Goal: Information Seeking & Learning: Learn about a topic

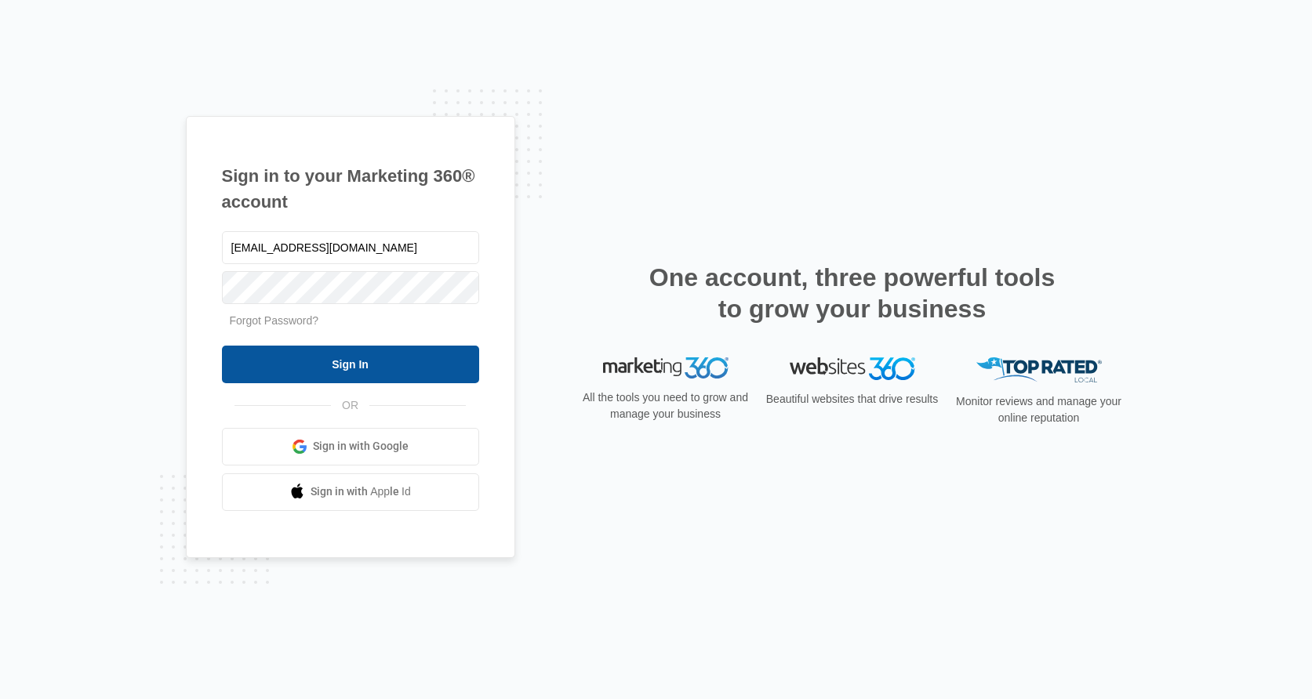
click at [321, 358] on input "Sign In" at bounding box center [350, 365] width 257 height 38
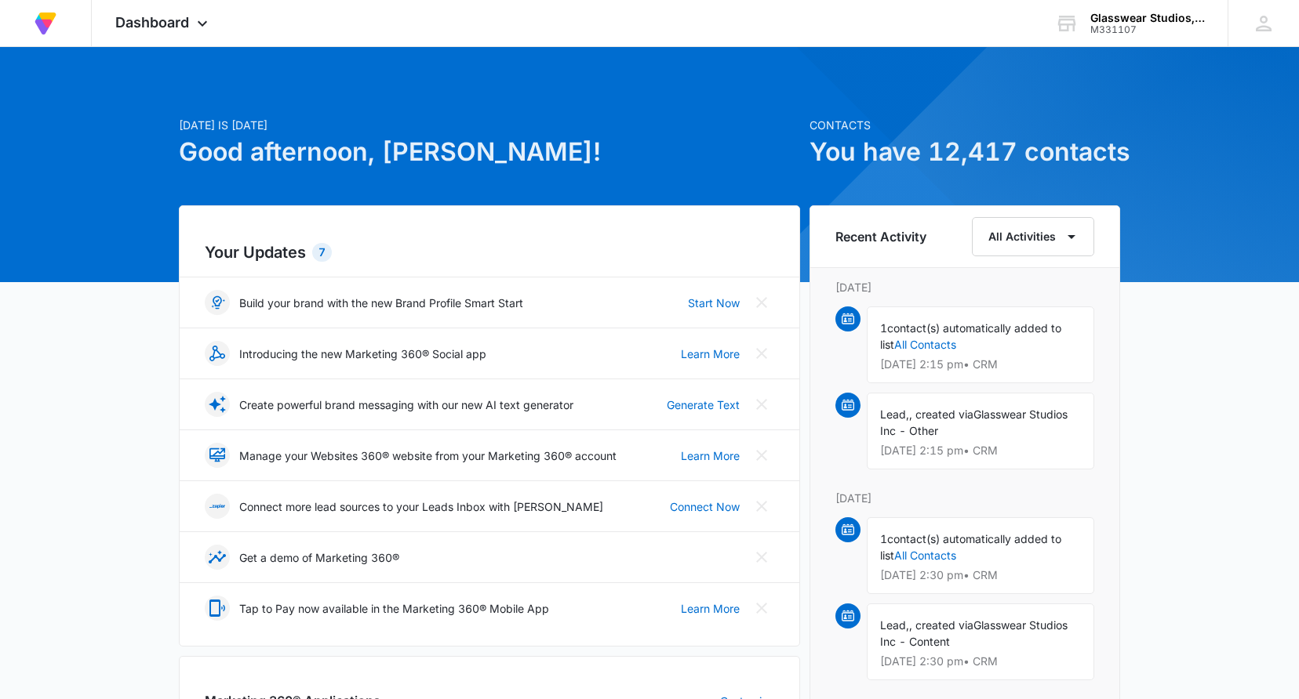
scroll to position [400, 0]
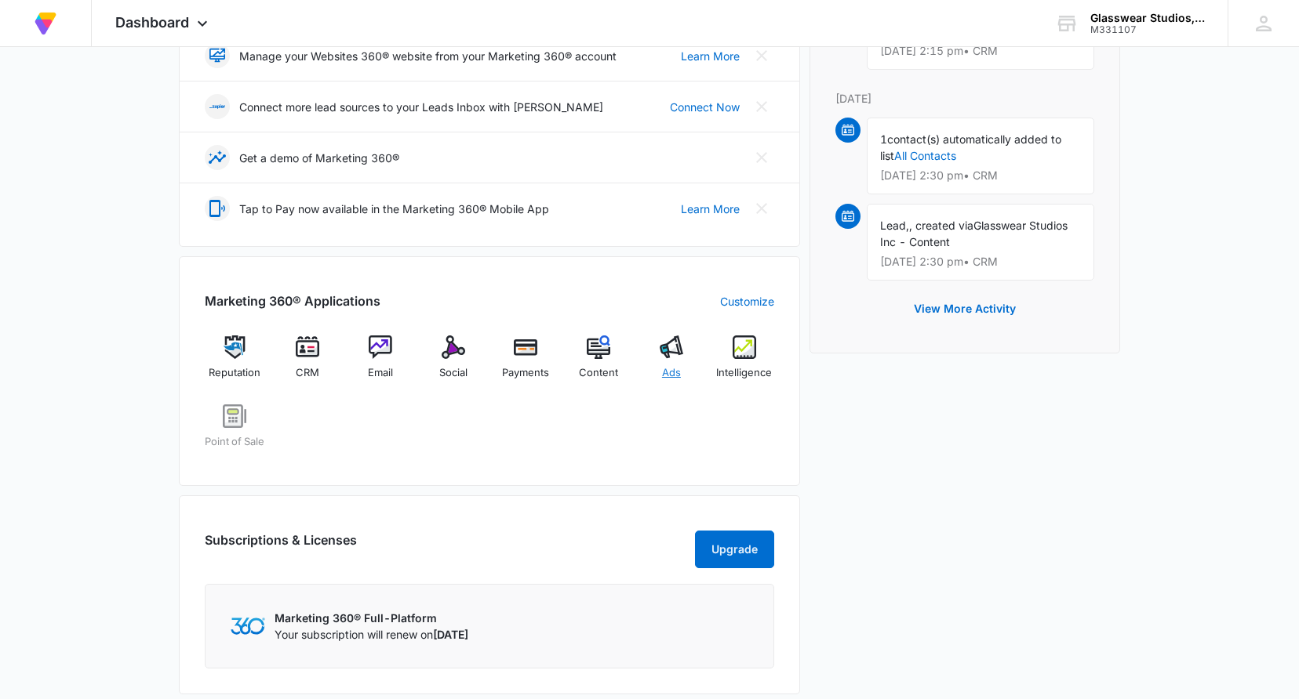
click at [673, 375] on span "Ads" at bounding box center [671, 373] width 19 height 16
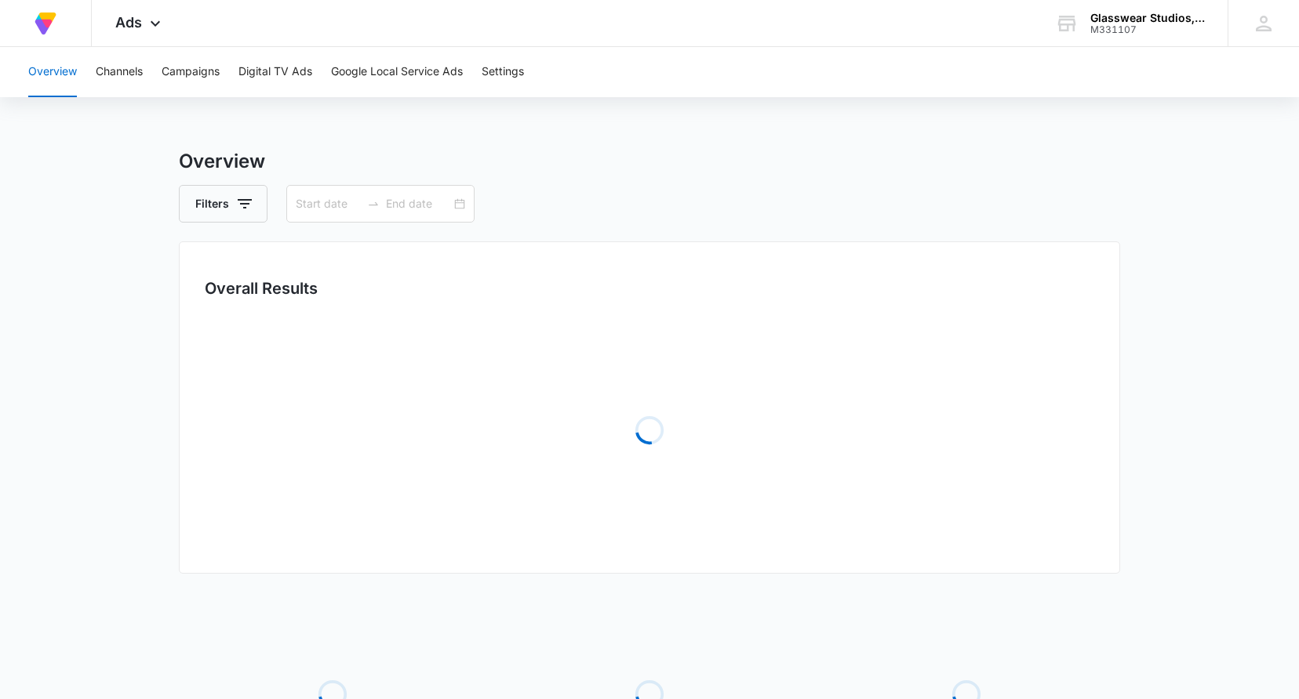
type input "[DATE]"
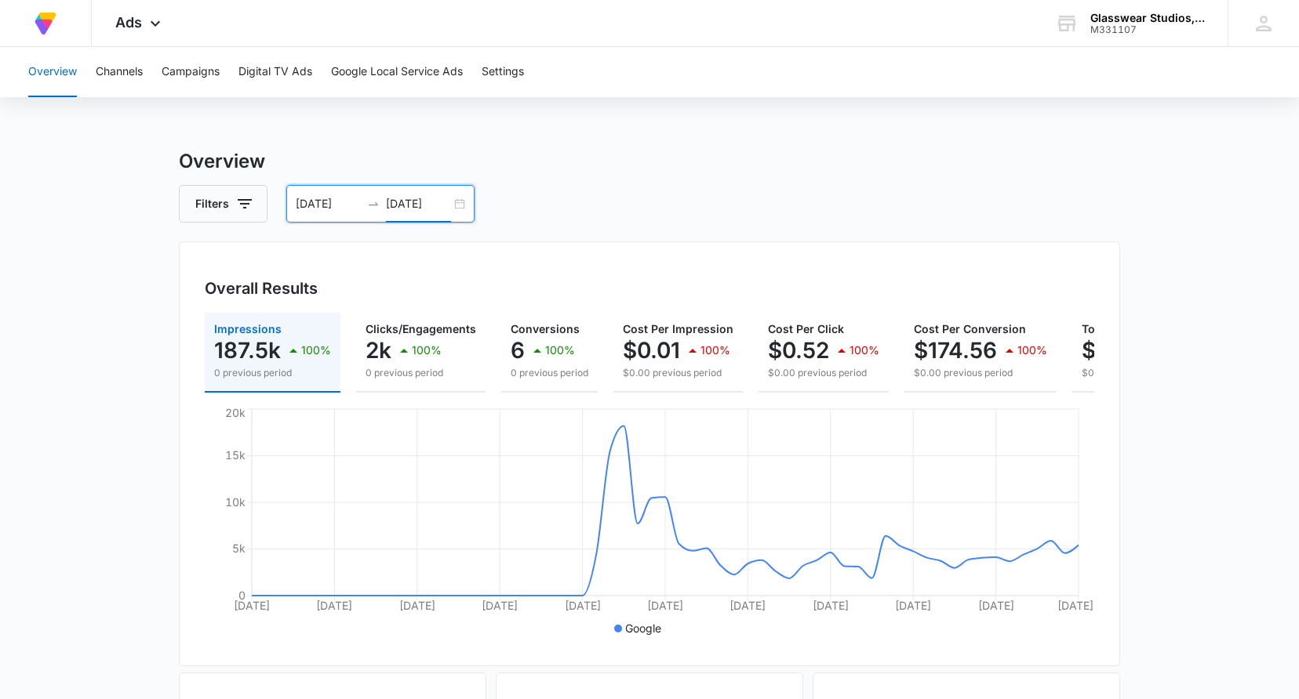
click at [402, 201] on input "[DATE]" at bounding box center [418, 203] width 65 height 17
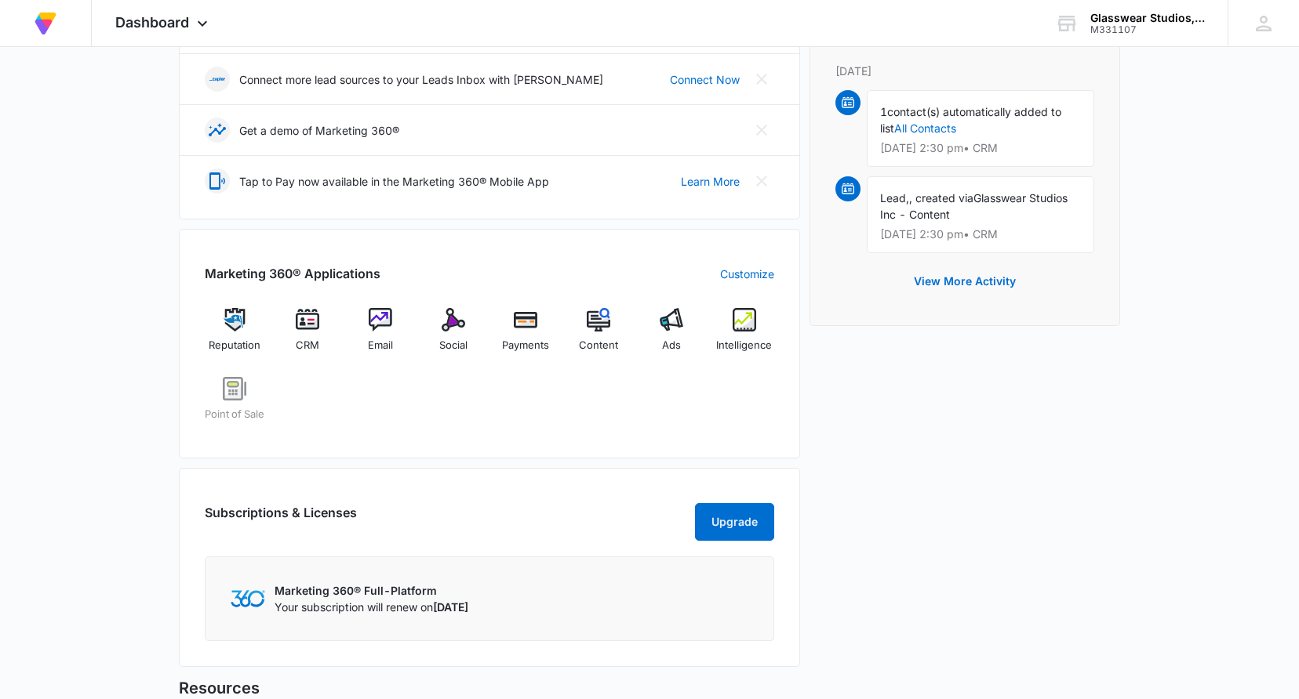
scroll to position [480, 0]
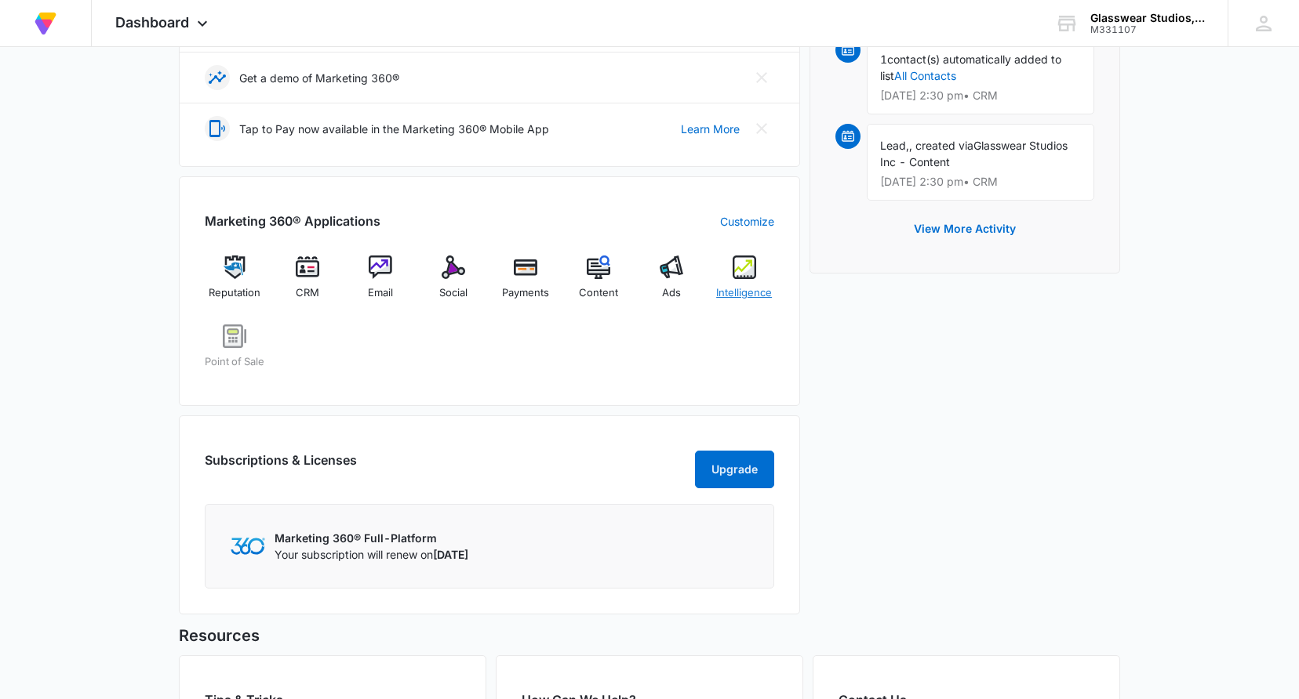
click at [751, 288] on span "Intelligence" at bounding box center [744, 293] width 56 height 16
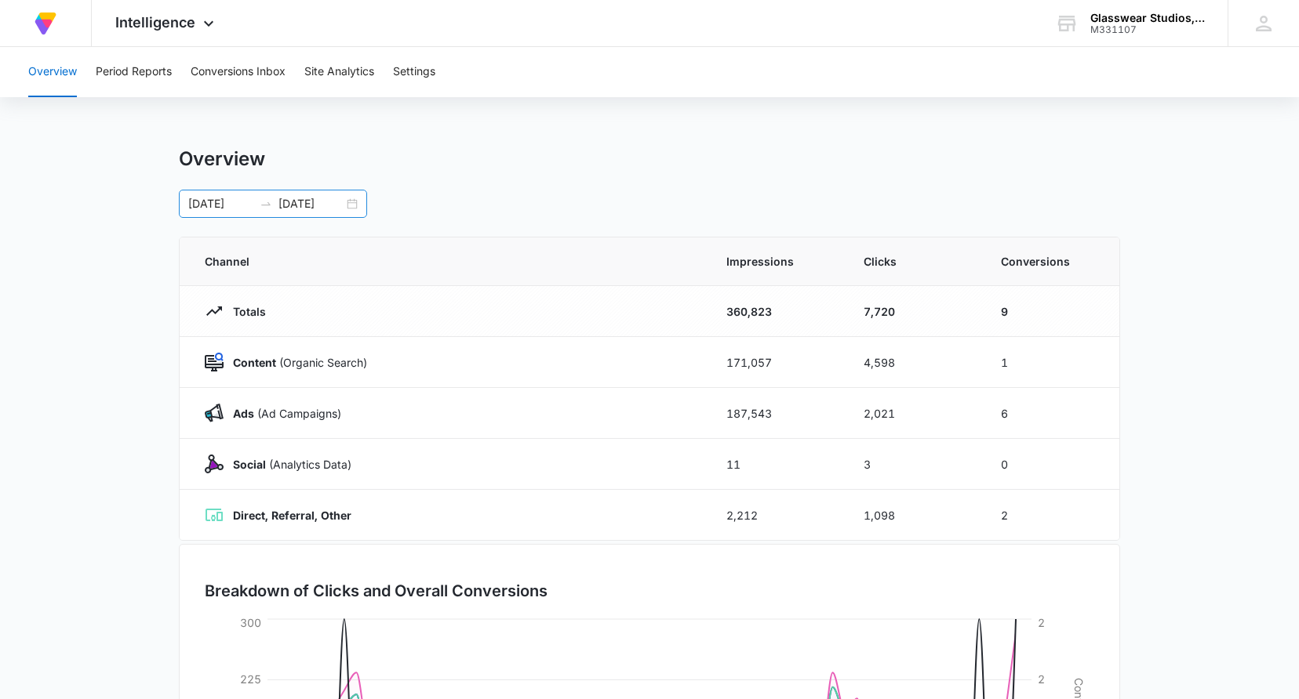
click at [332, 195] on input "[DATE]" at bounding box center [310, 203] width 65 height 17
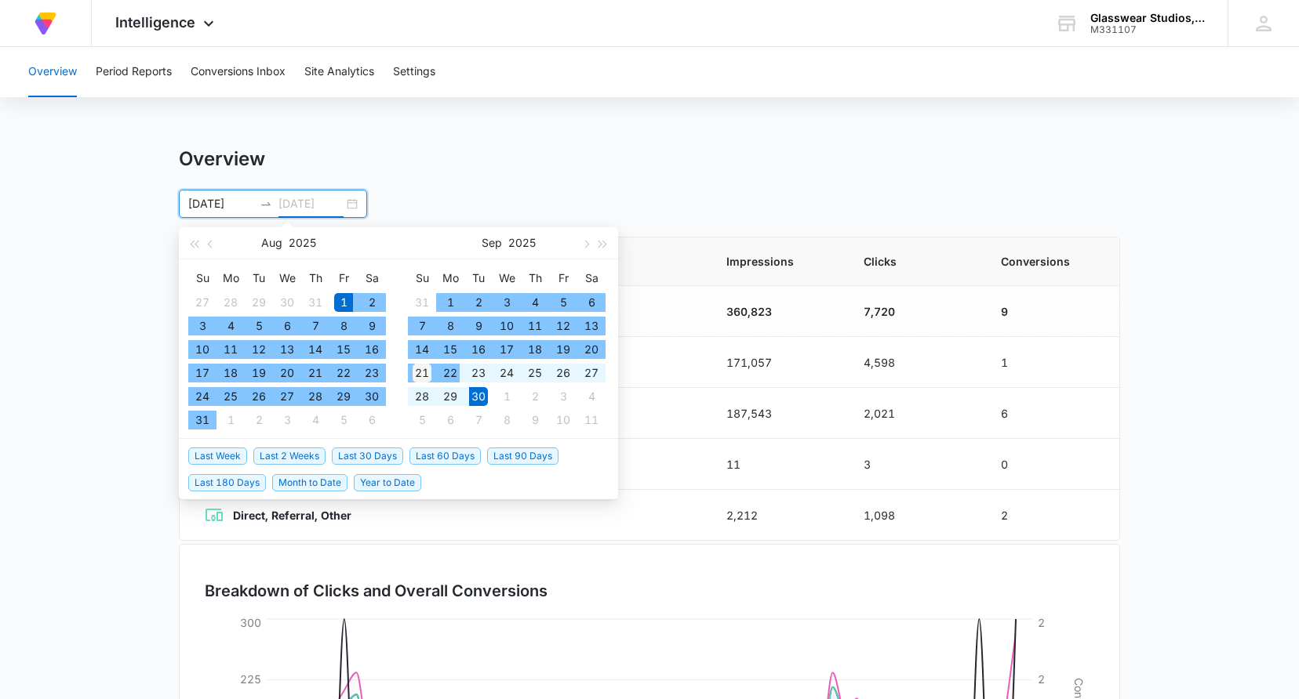
type input "[DATE]"
click at [425, 372] on div "21" at bounding box center [421, 373] width 19 height 19
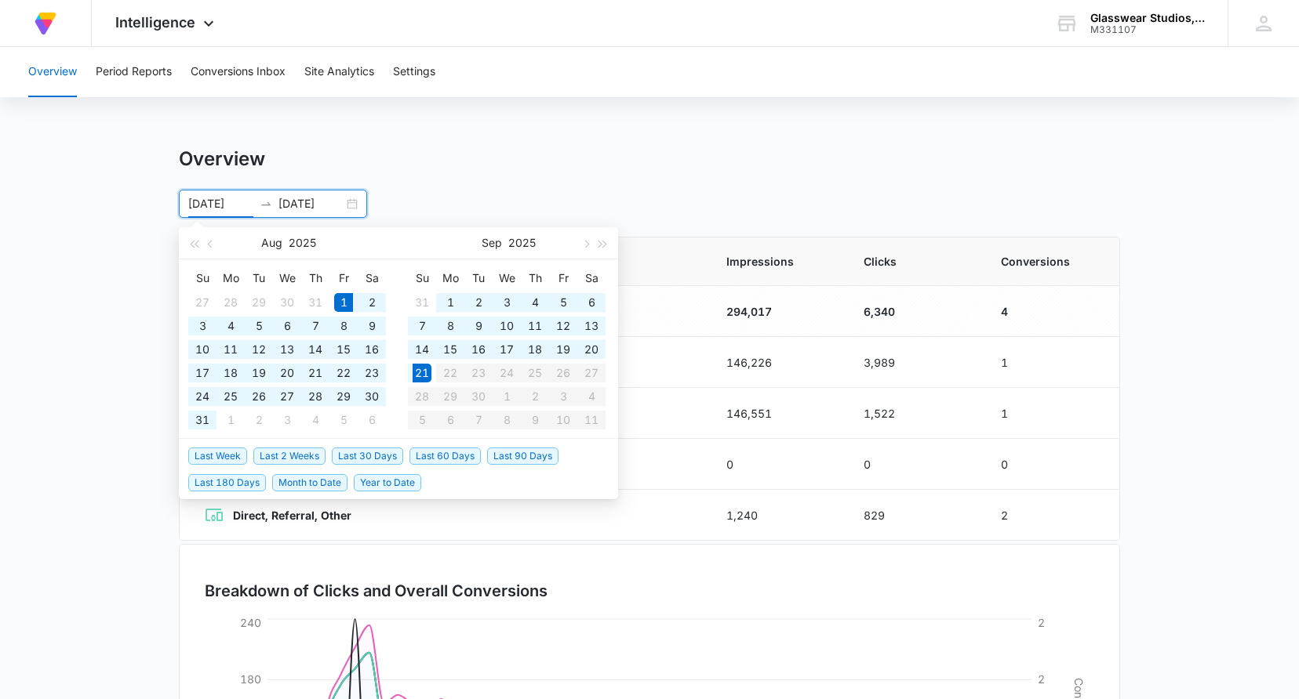
click at [475, 397] on table "Su Mo Tu We Th Fr Sa 31 1 2 3 4 5 6 7 8 9 10 11 12 13 14 15 16 17 18 19 20 21 2…" at bounding box center [507, 349] width 198 height 166
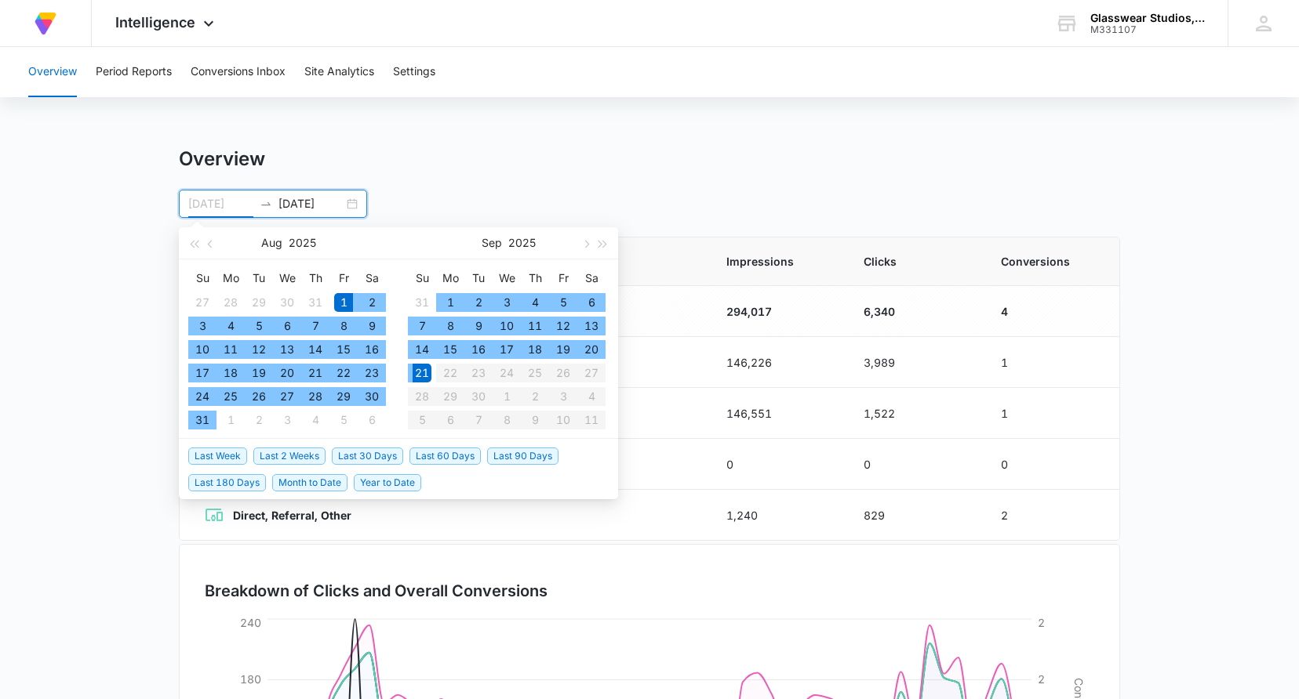
click at [345, 301] on div "1" at bounding box center [343, 302] width 19 height 19
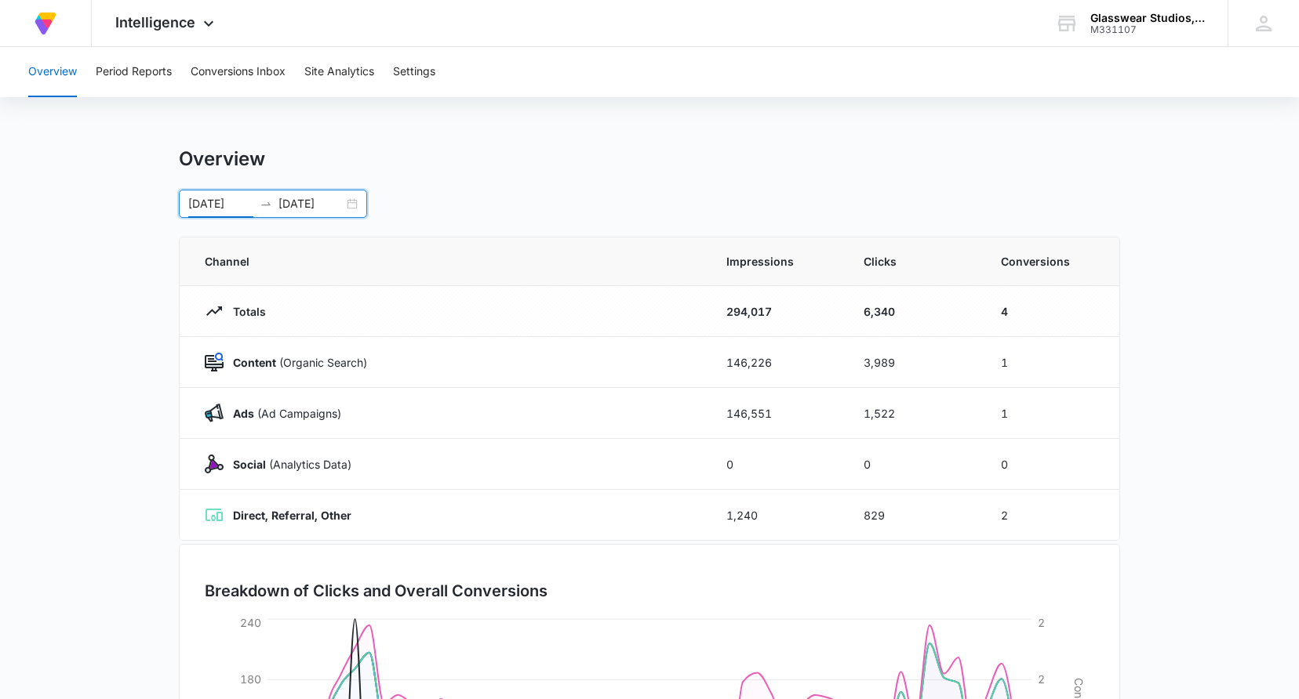
click at [350, 196] on div "[DATE] [DATE]" at bounding box center [273, 204] width 188 height 28
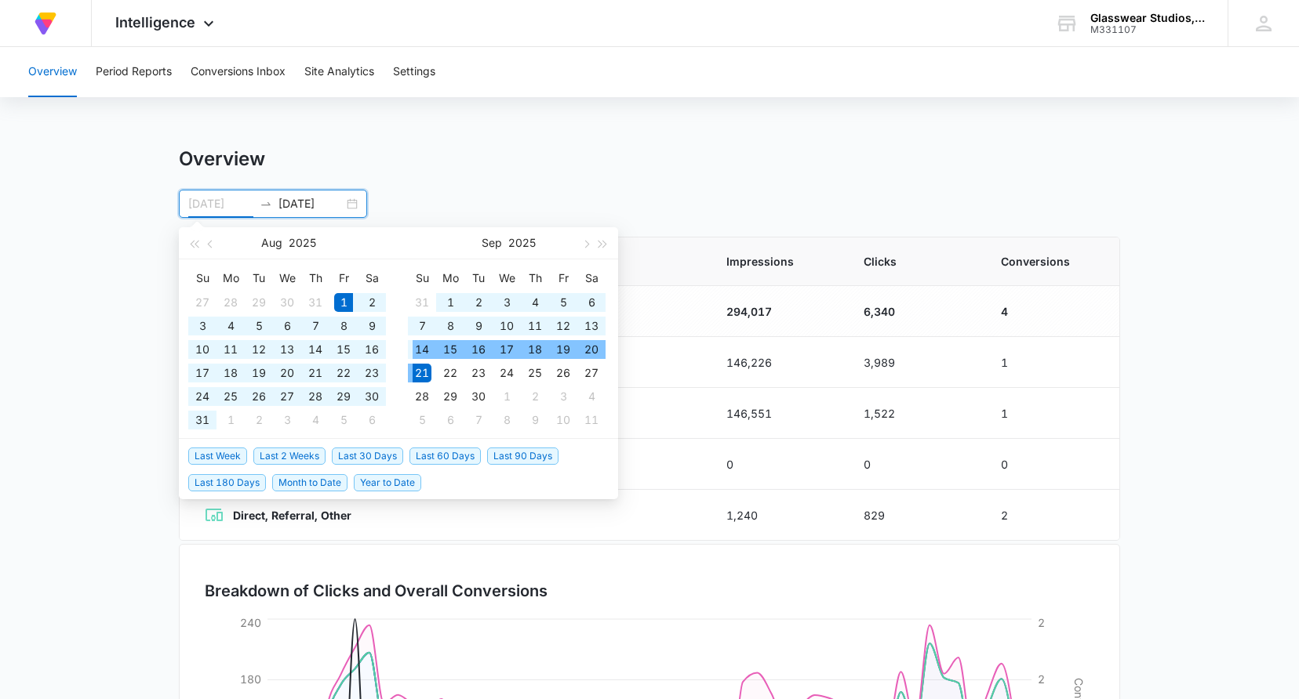
type input "[DATE]"
click at [423, 372] on div "21" at bounding box center [421, 373] width 19 height 19
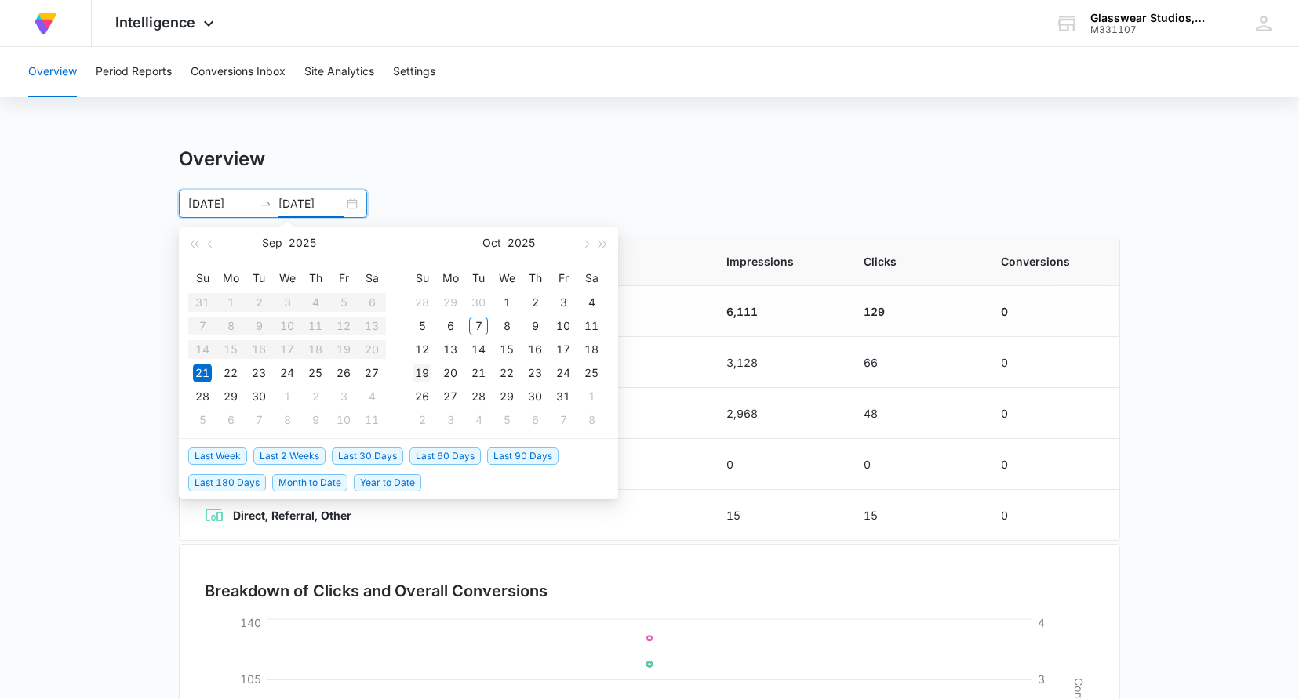
click at [423, 370] on div "19" at bounding box center [421, 373] width 19 height 19
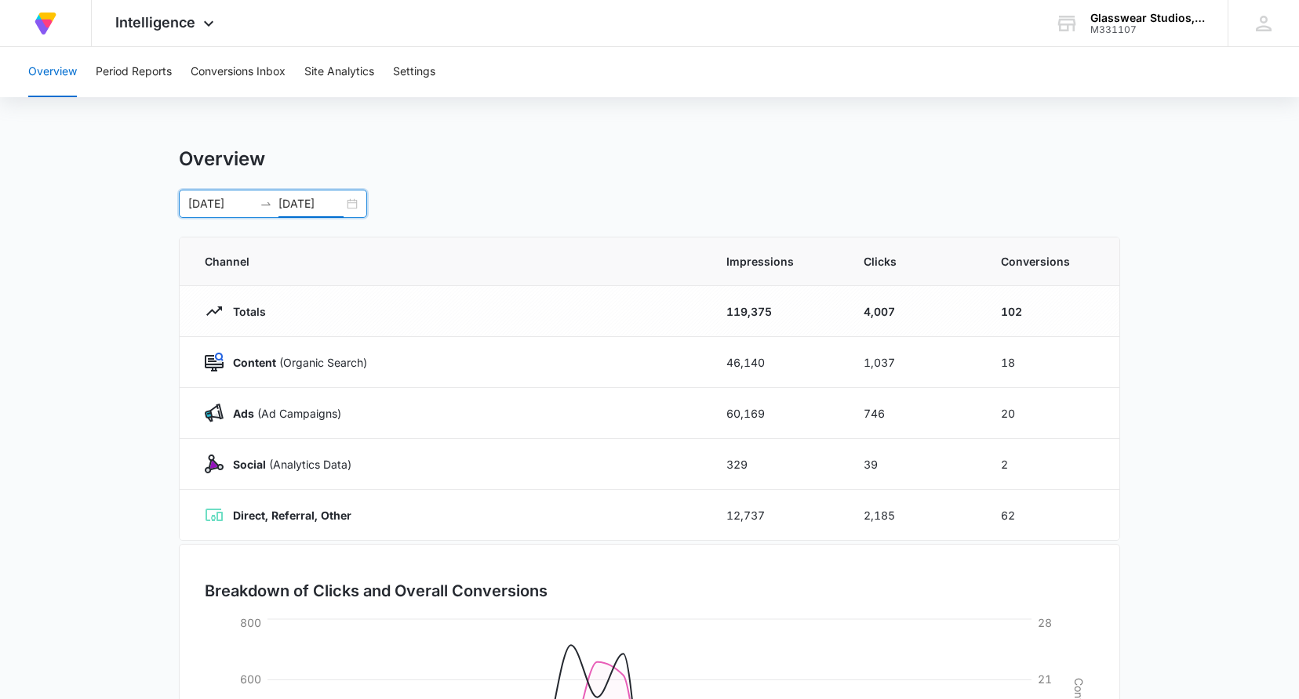
click at [340, 202] on input "[DATE]" at bounding box center [310, 203] width 65 height 17
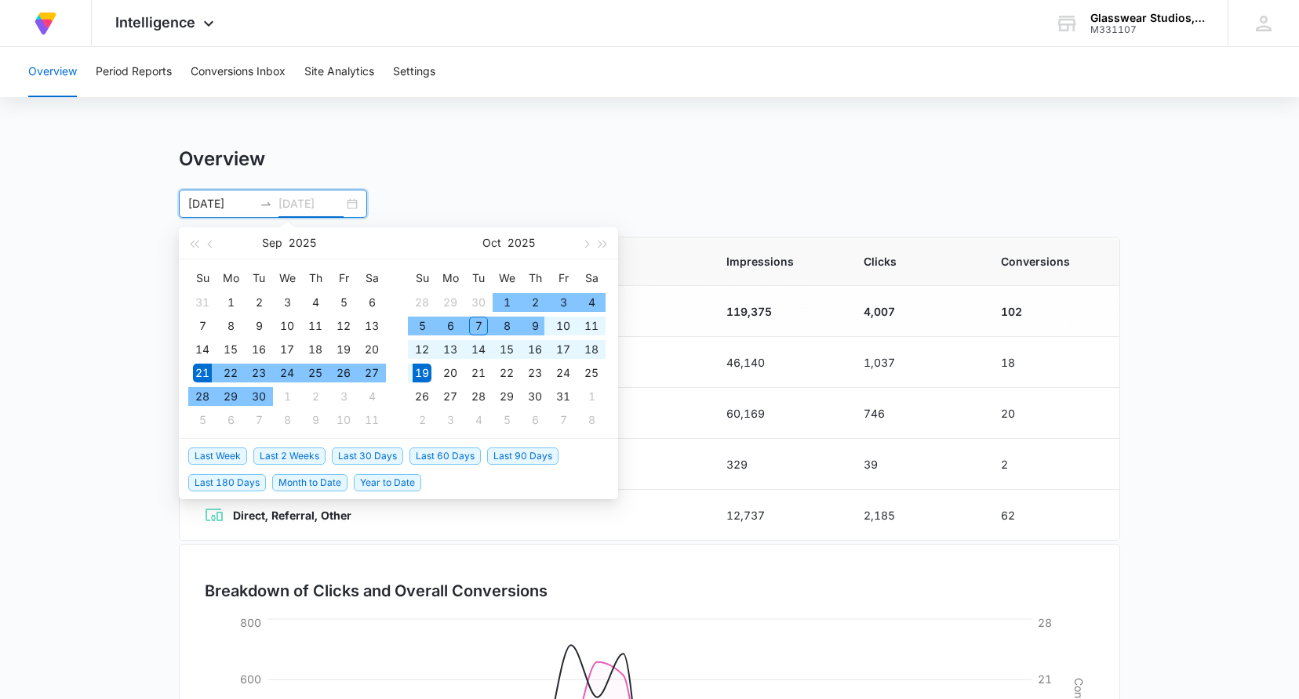
type input "[DATE]"
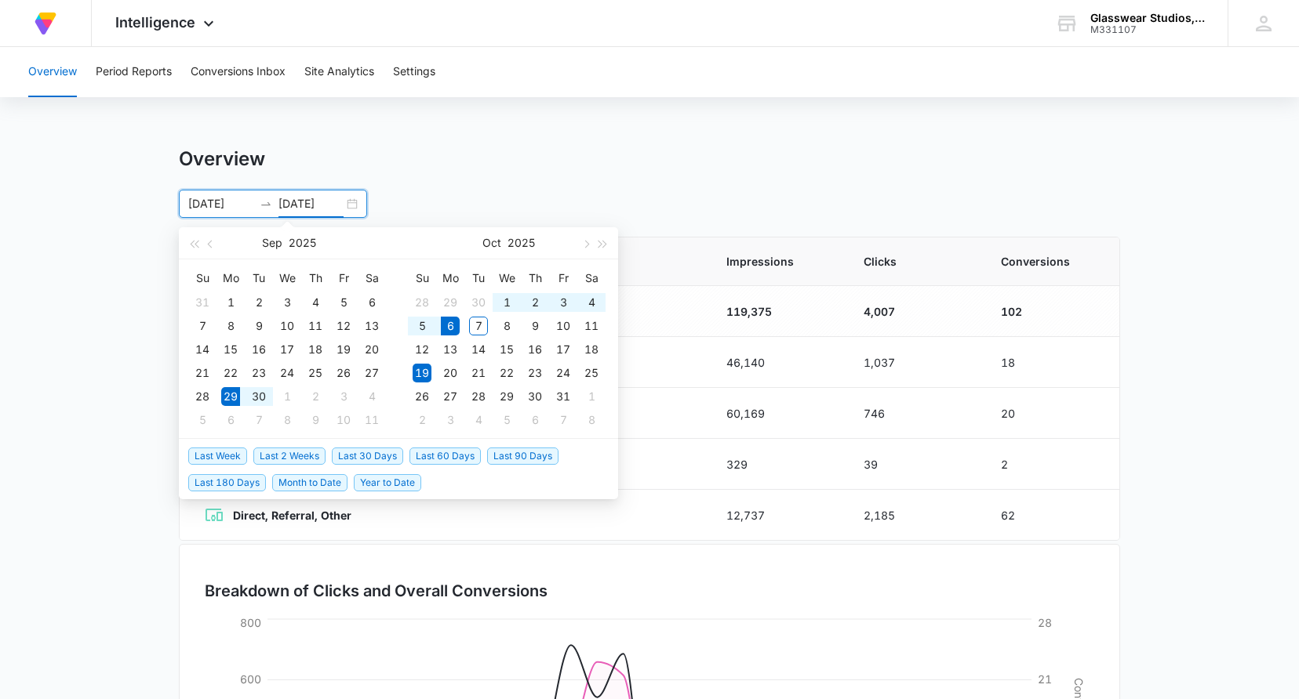
click at [227, 453] on span "Last Week" at bounding box center [217, 456] width 59 height 17
type input "[DATE]"
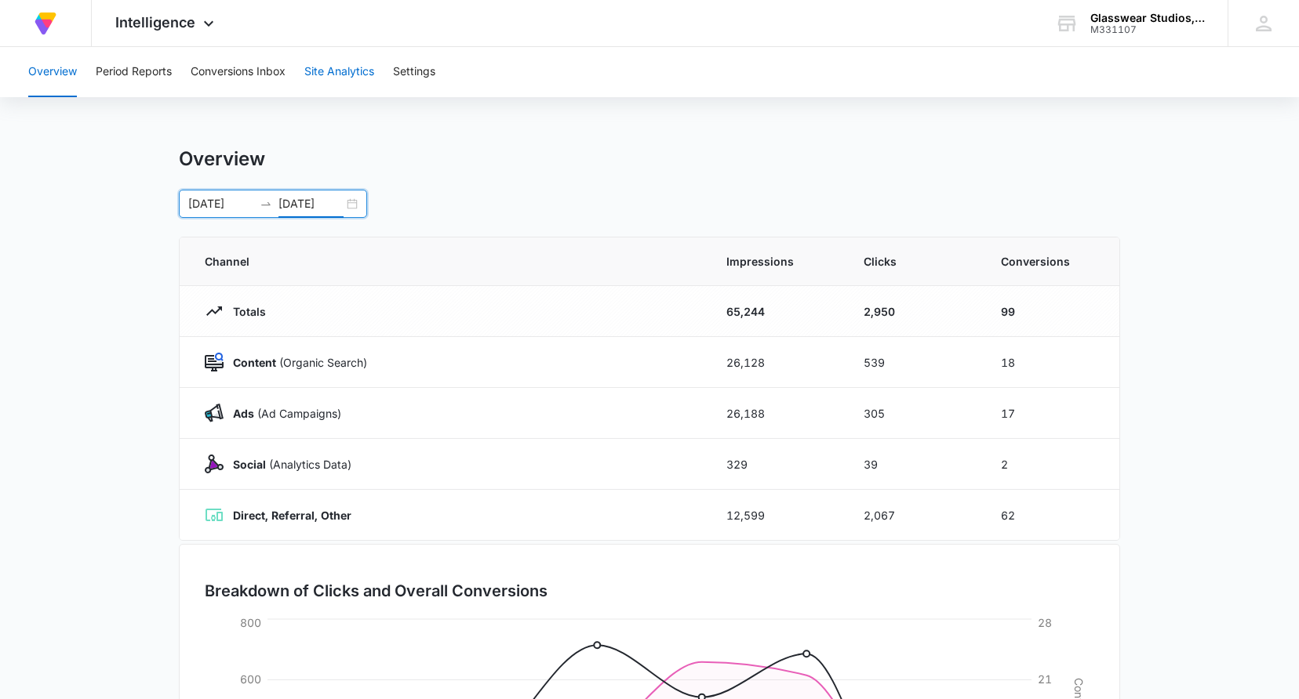
click at [338, 74] on button "Site Analytics" at bounding box center [339, 72] width 70 height 50
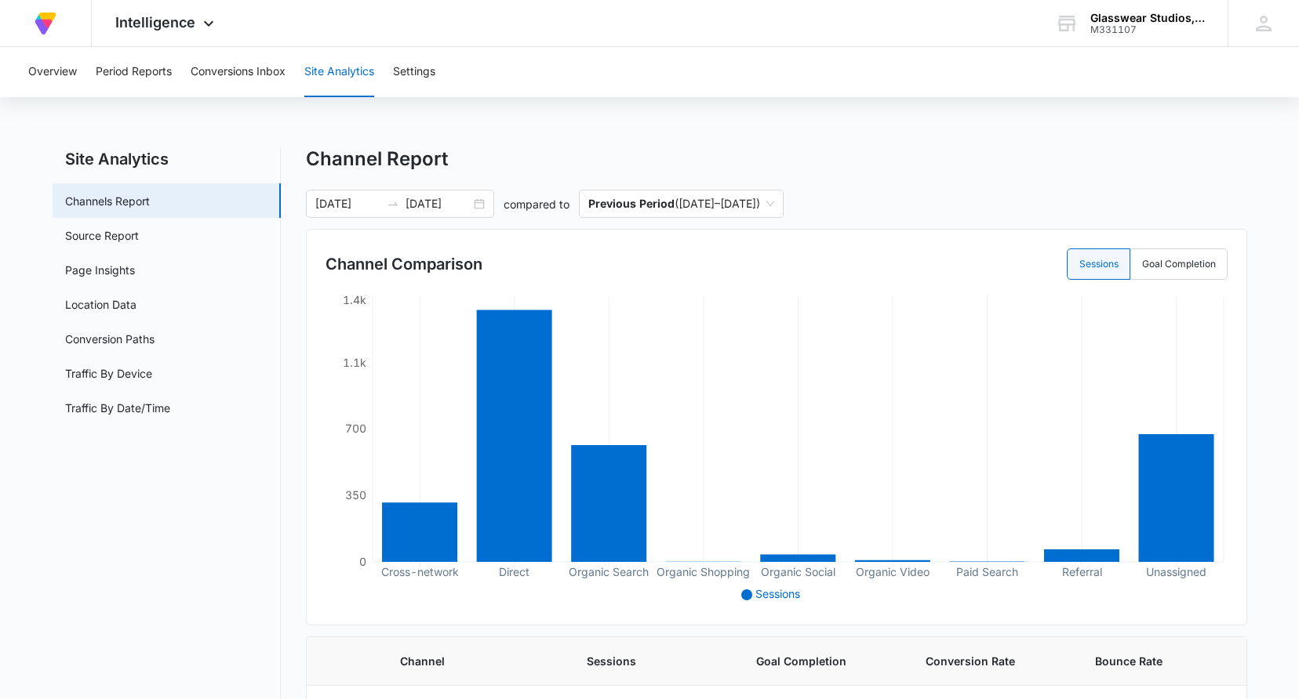
click at [717, 137] on div "Overview Period Reports Conversions Inbox Site Analytics Settings Site Analytic…" at bounding box center [649, 637] width 1299 height 1180
click at [223, 71] on button "Conversions Inbox" at bounding box center [238, 72] width 95 height 50
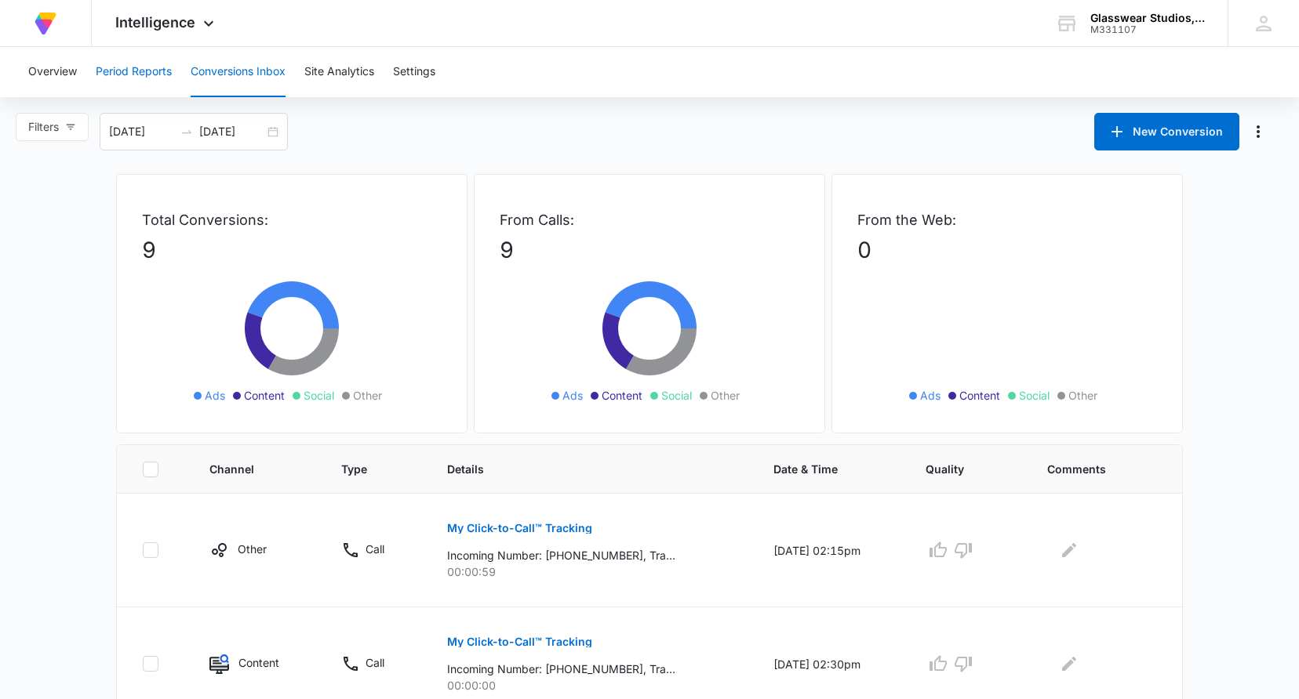
click at [154, 71] on button "Period Reports" at bounding box center [134, 72] width 76 height 50
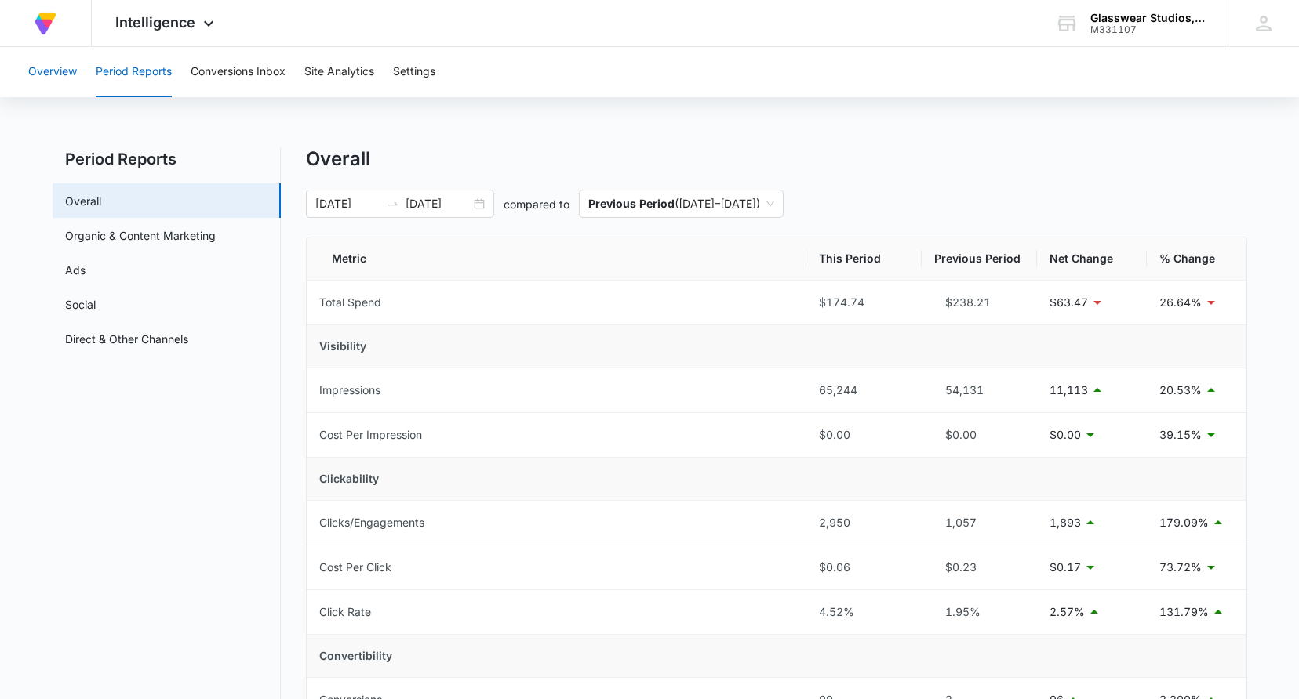
click at [55, 82] on button "Overview" at bounding box center [52, 72] width 49 height 50
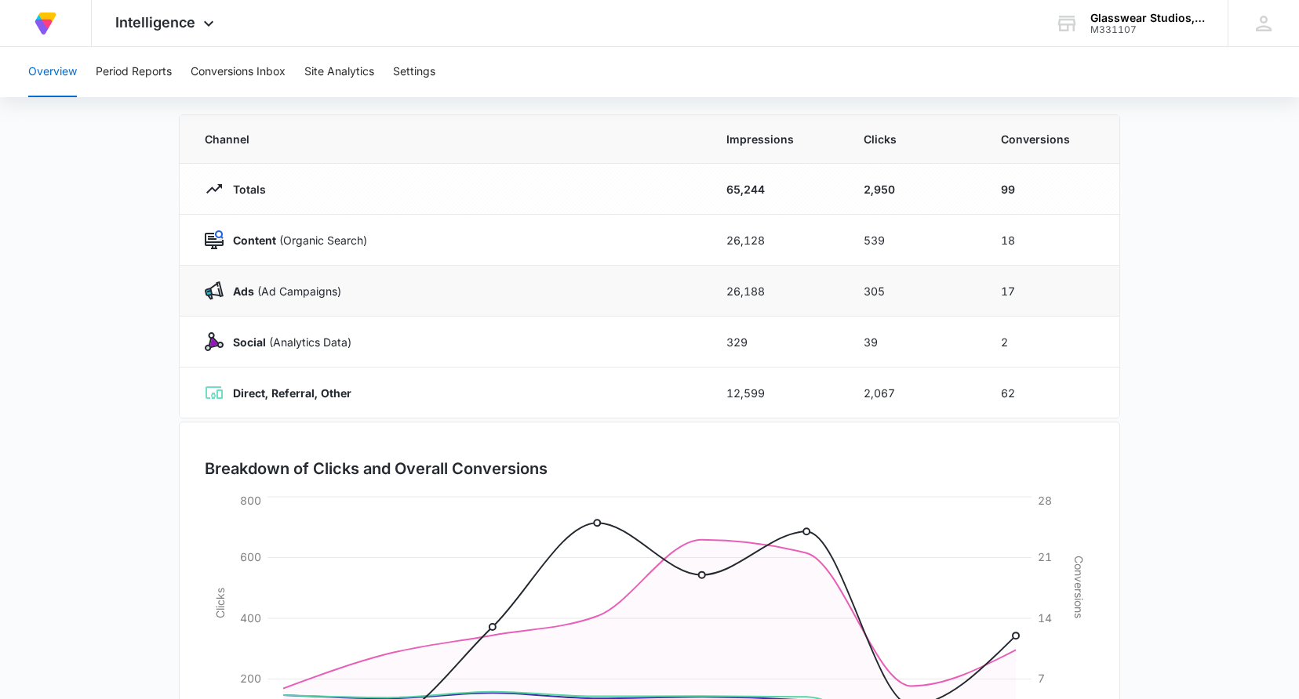
scroll to position [31, 0]
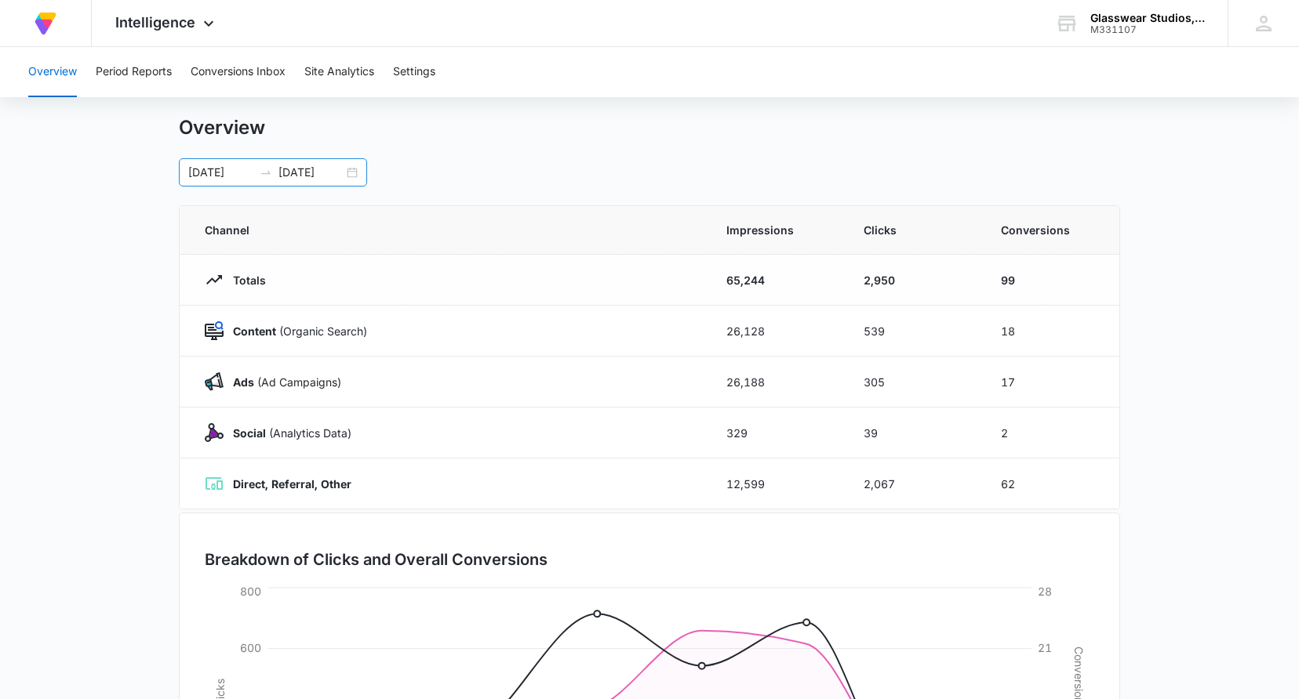
click at [309, 173] on input "[DATE]" at bounding box center [310, 172] width 65 height 17
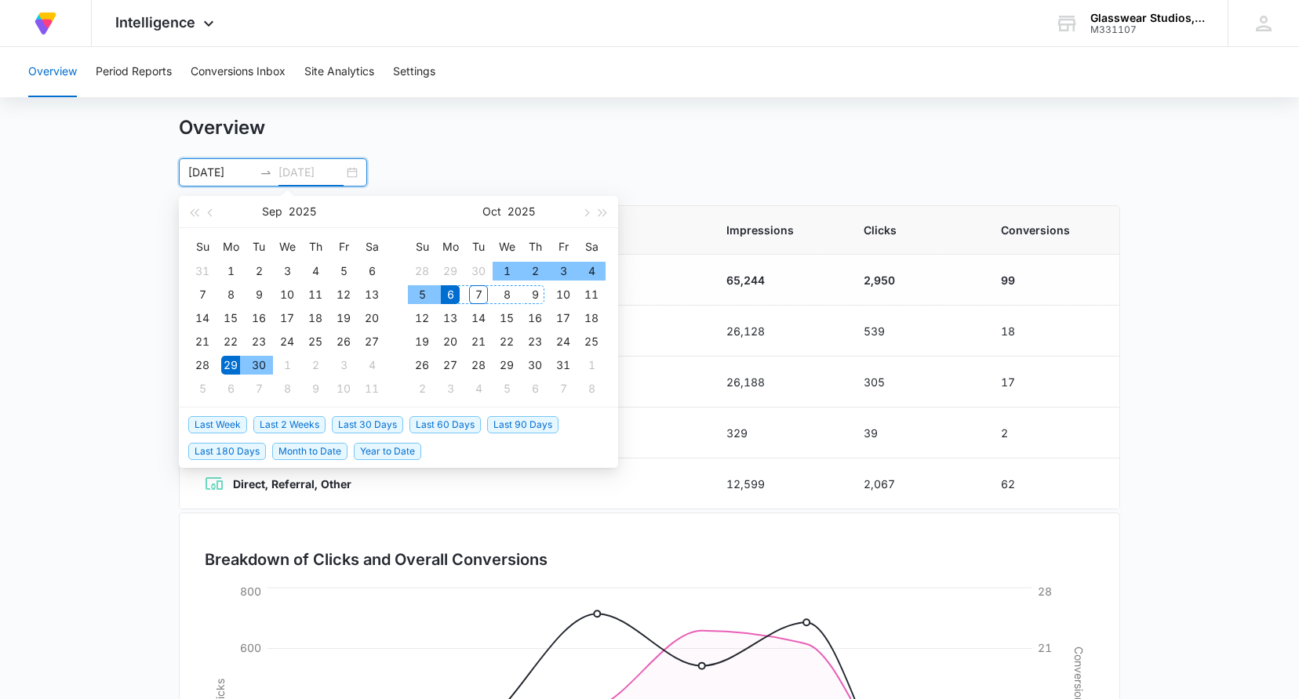
type input "[DATE]"
click at [285, 423] on span "Last 2 Weeks" at bounding box center [289, 424] width 72 height 17
type input "[DATE]"
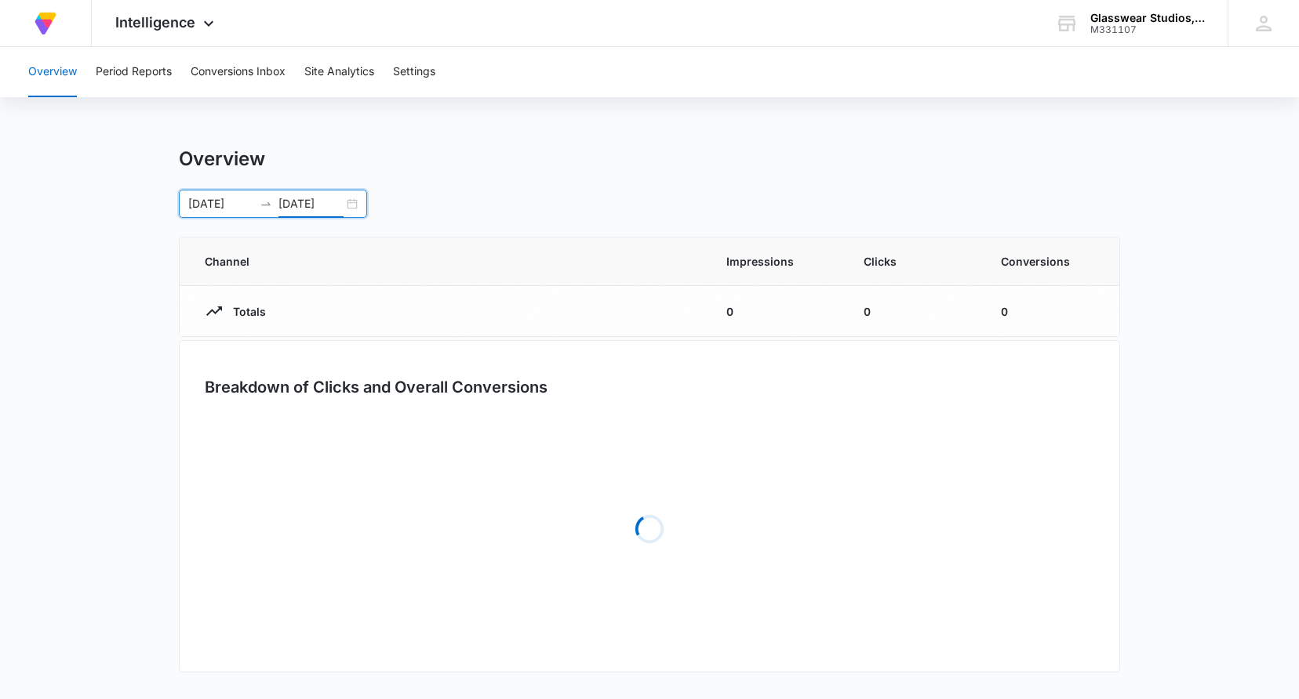
type input "[DATE]"
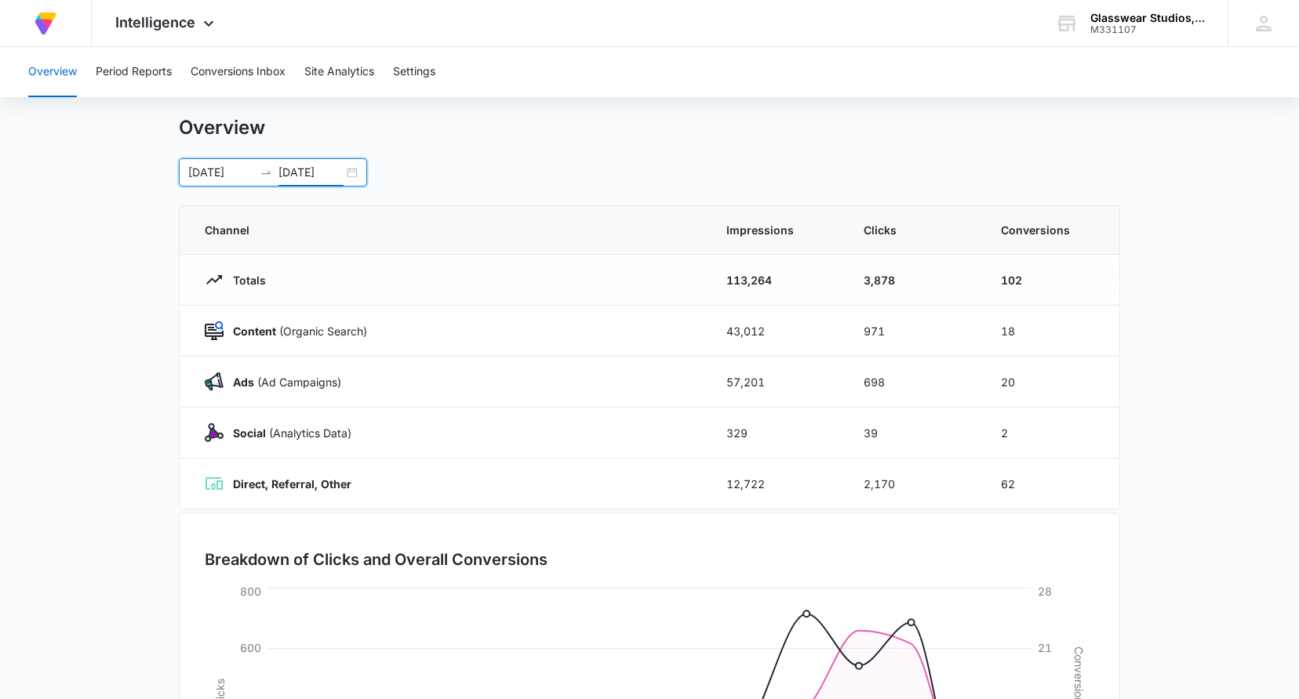
click at [278, 176] on div at bounding box center [265, 172] width 25 height 13
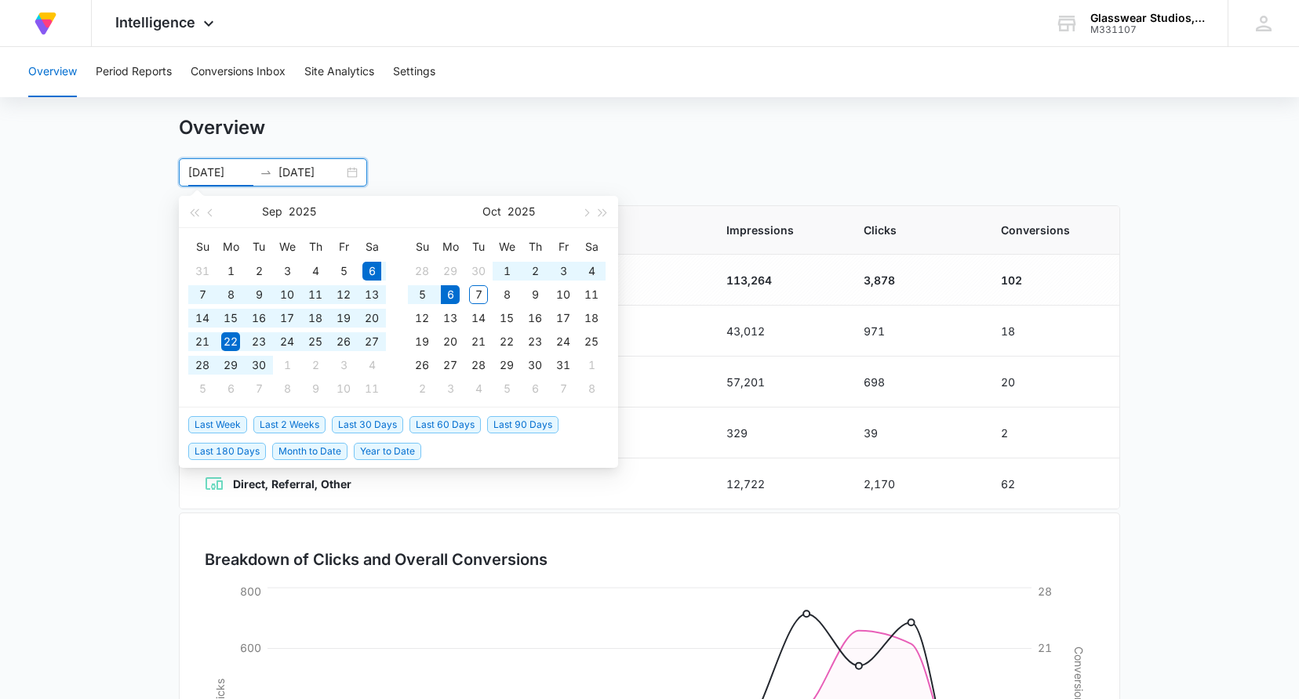
click at [363, 423] on span "Last 30 Days" at bounding box center [367, 424] width 71 height 17
type input "[DATE]"
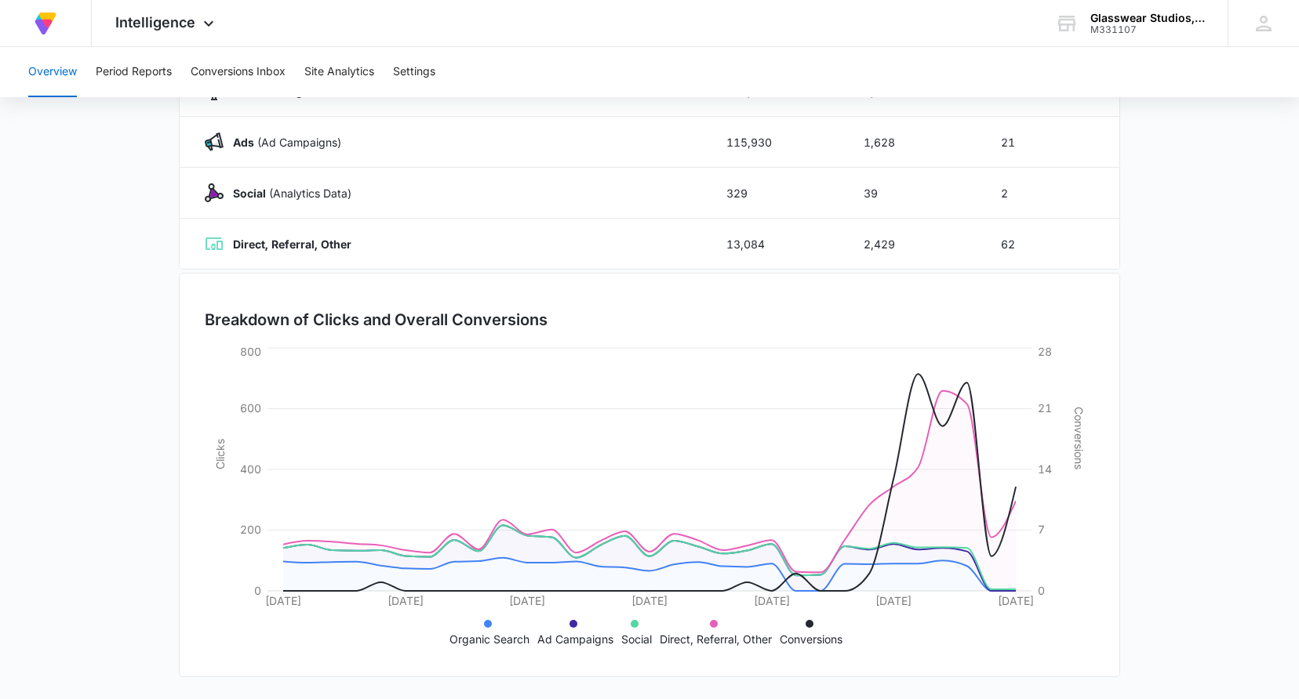
scroll to position [0, 0]
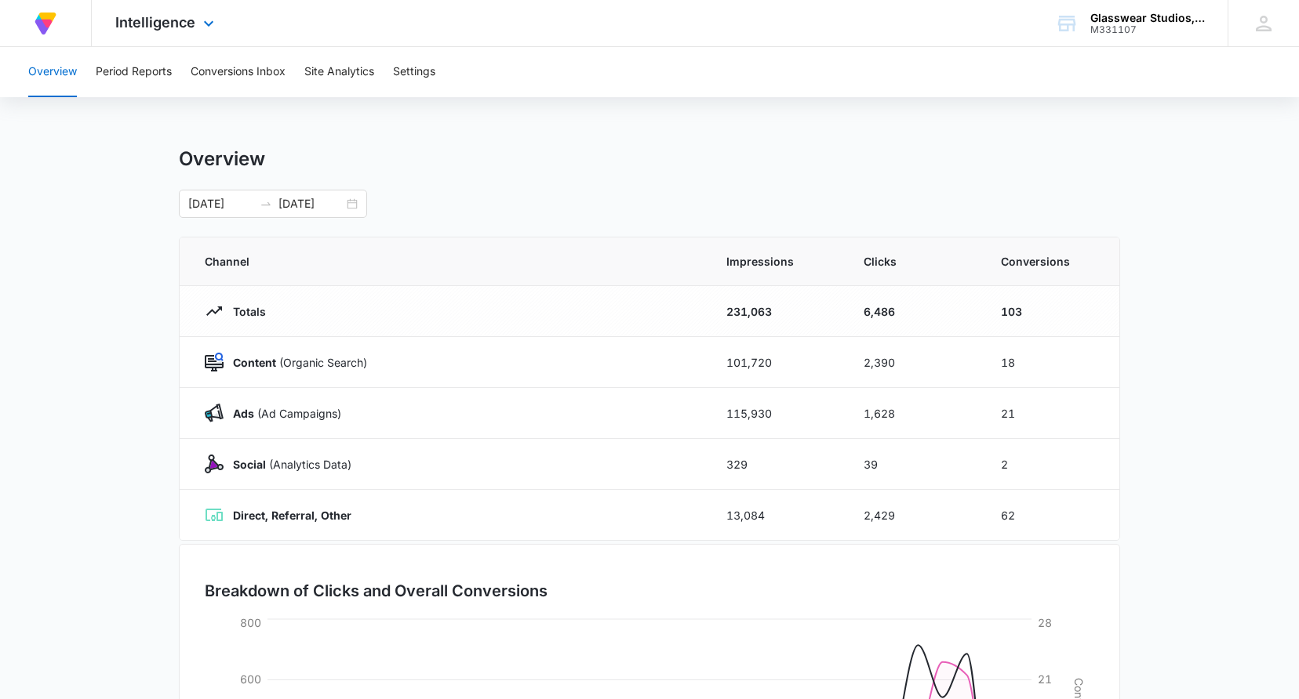
click at [52, 27] on img at bounding box center [45, 23] width 28 height 28
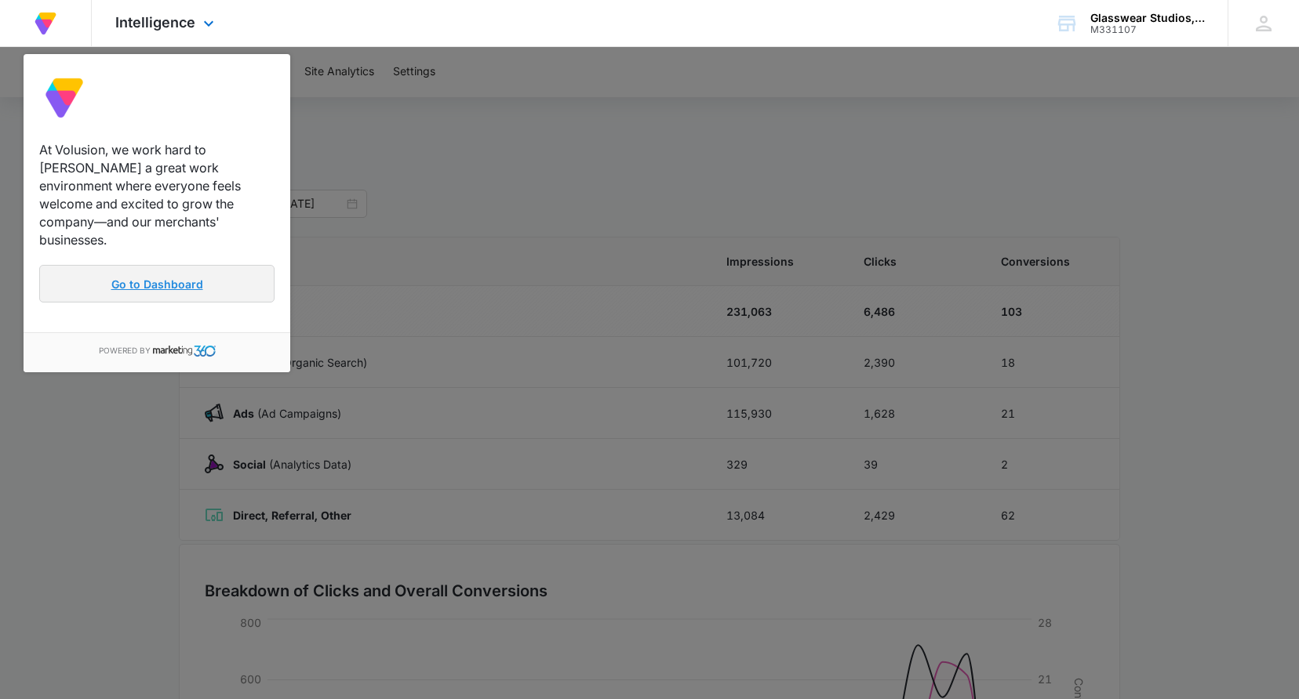
click at [96, 273] on link "Go to Dashboard" at bounding box center [156, 284] width 235 height 38
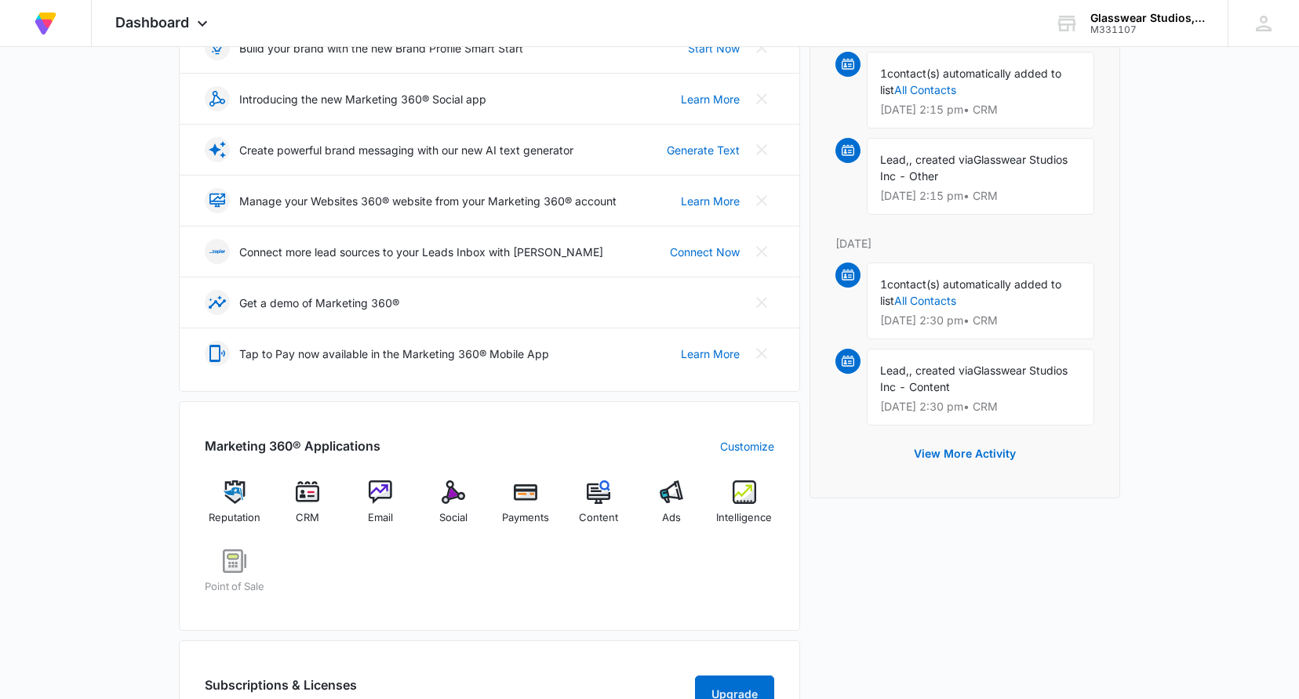
scroll to position [480, 0]
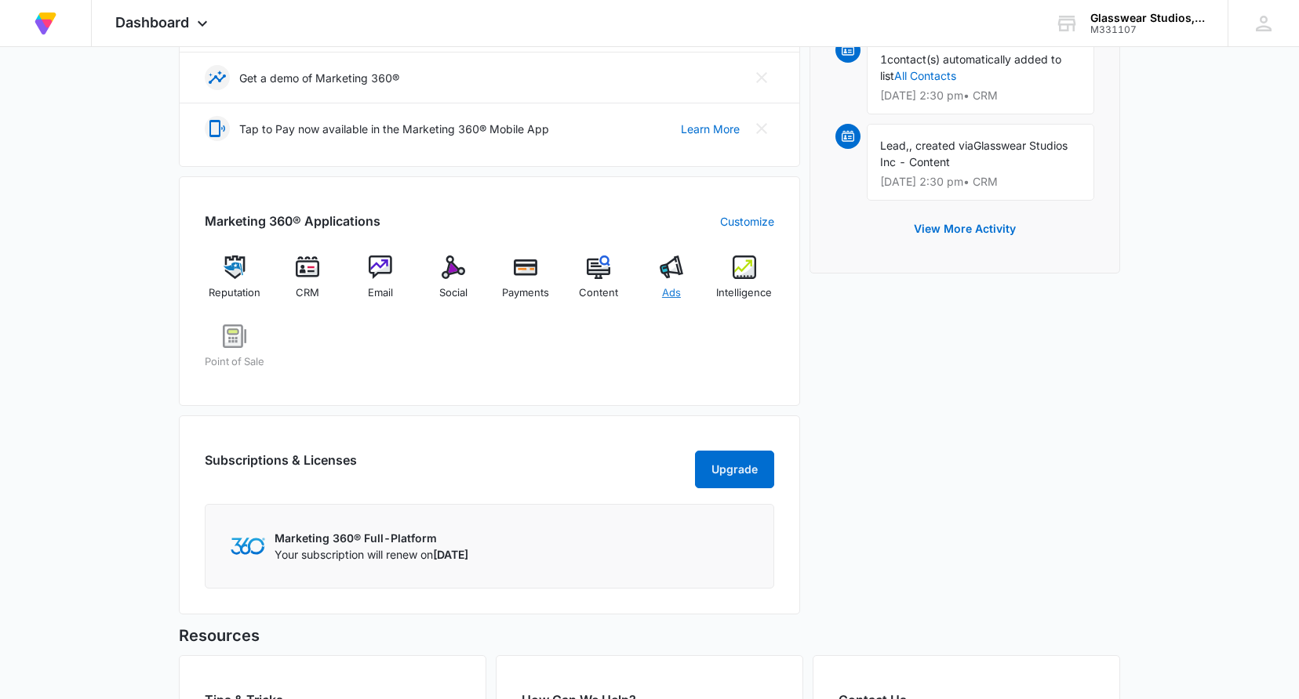
click at [667, 285] on div "Ads" at bounding box center [671, 284] width 60 height 56
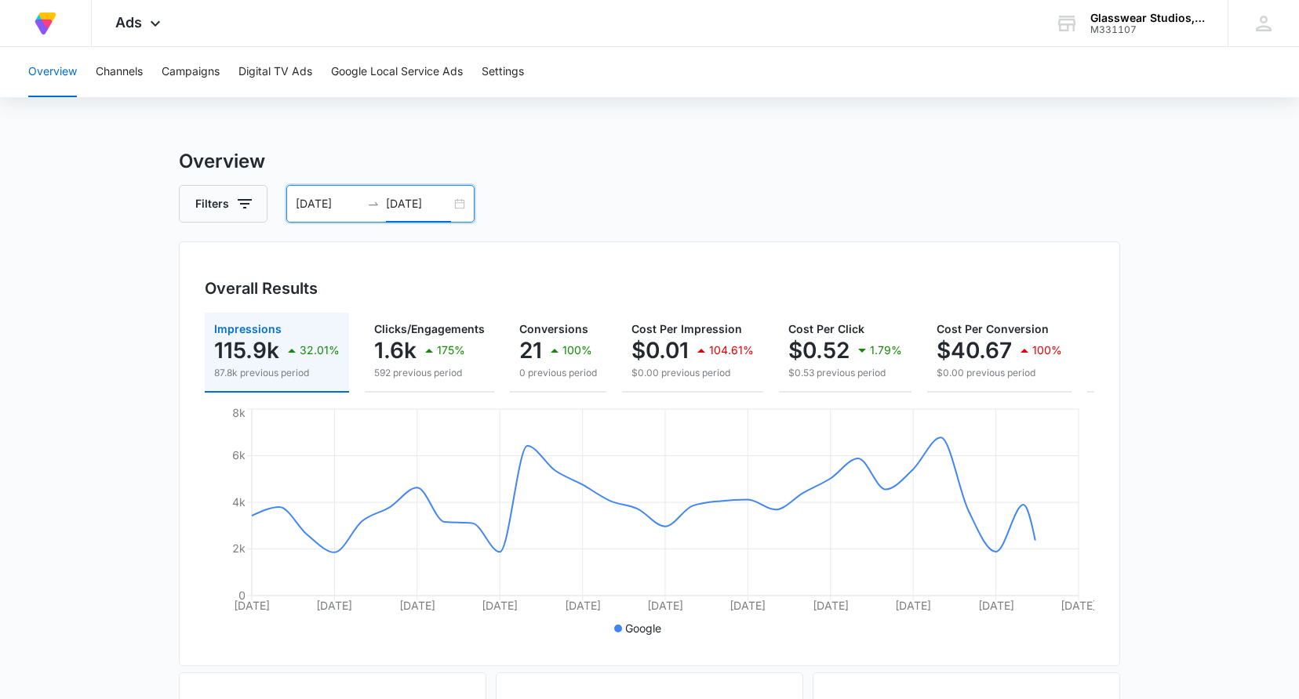
click at [409, 204] on input "[DATE]" at bounding box center [418, 203] width 65 height 17
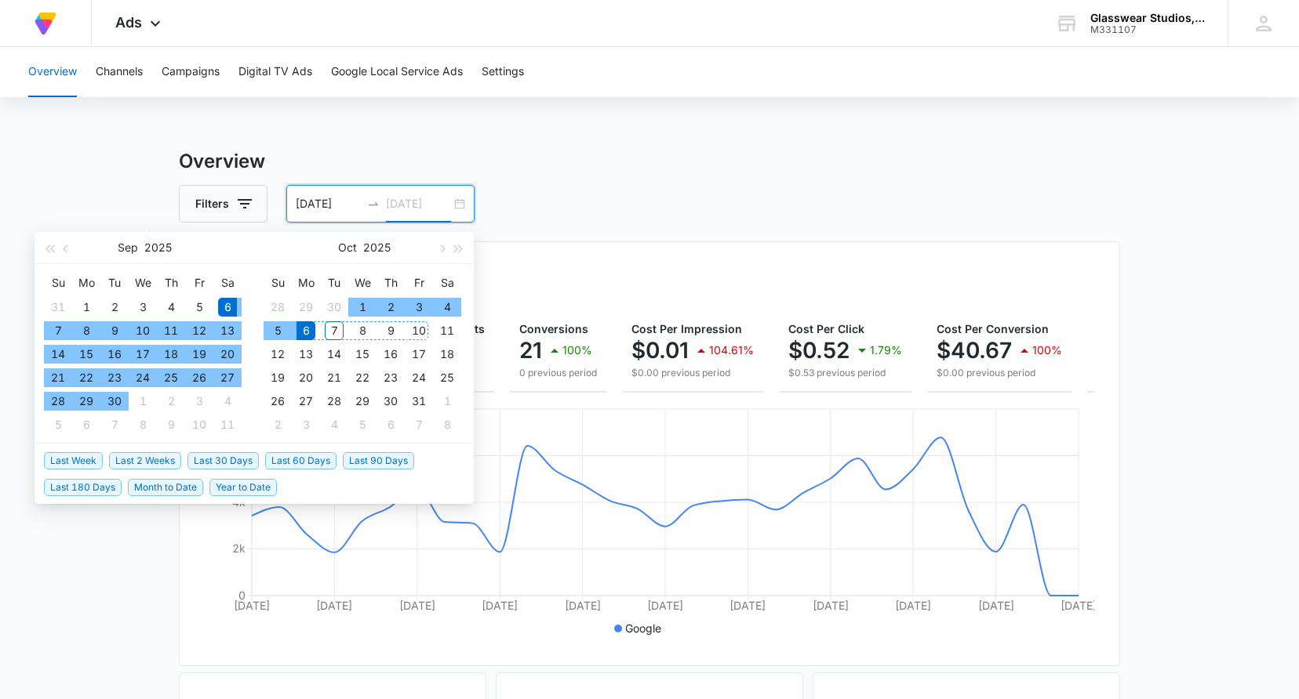
type input "[DATE]"
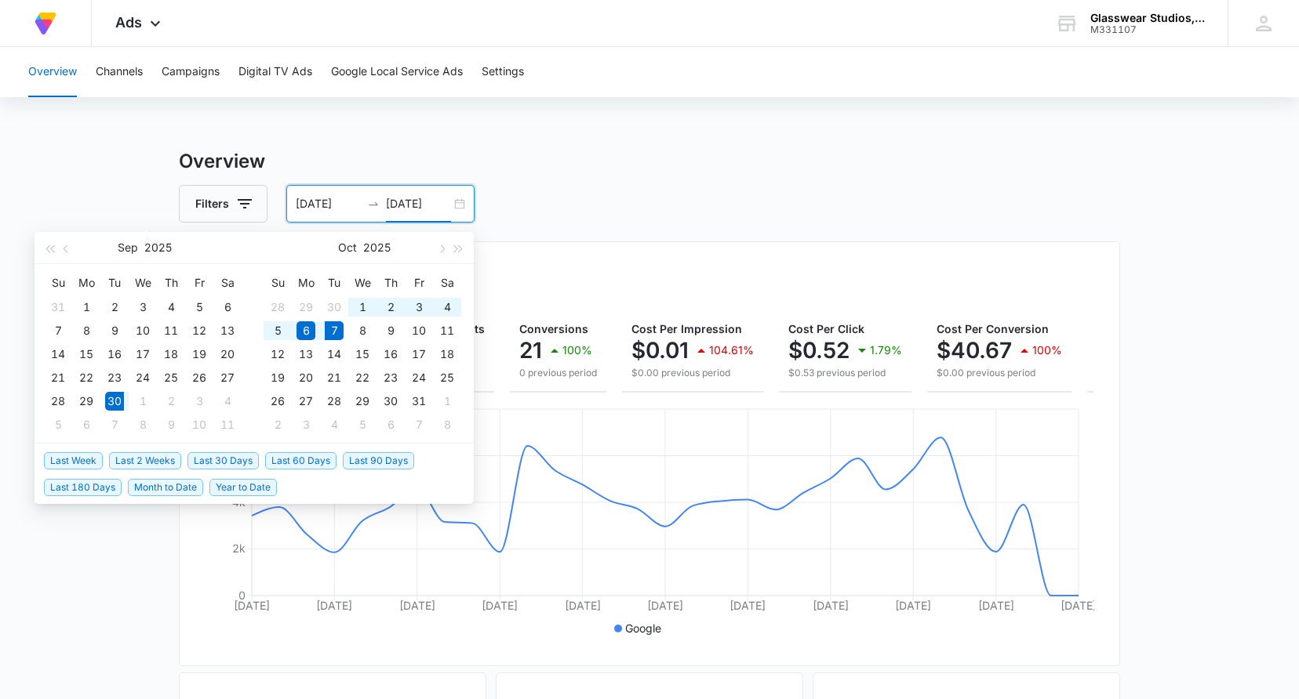
click at [69, 458] on span "Last Week" at bounding box center [73, 460] width 59 height 17
type input "[DATE]"
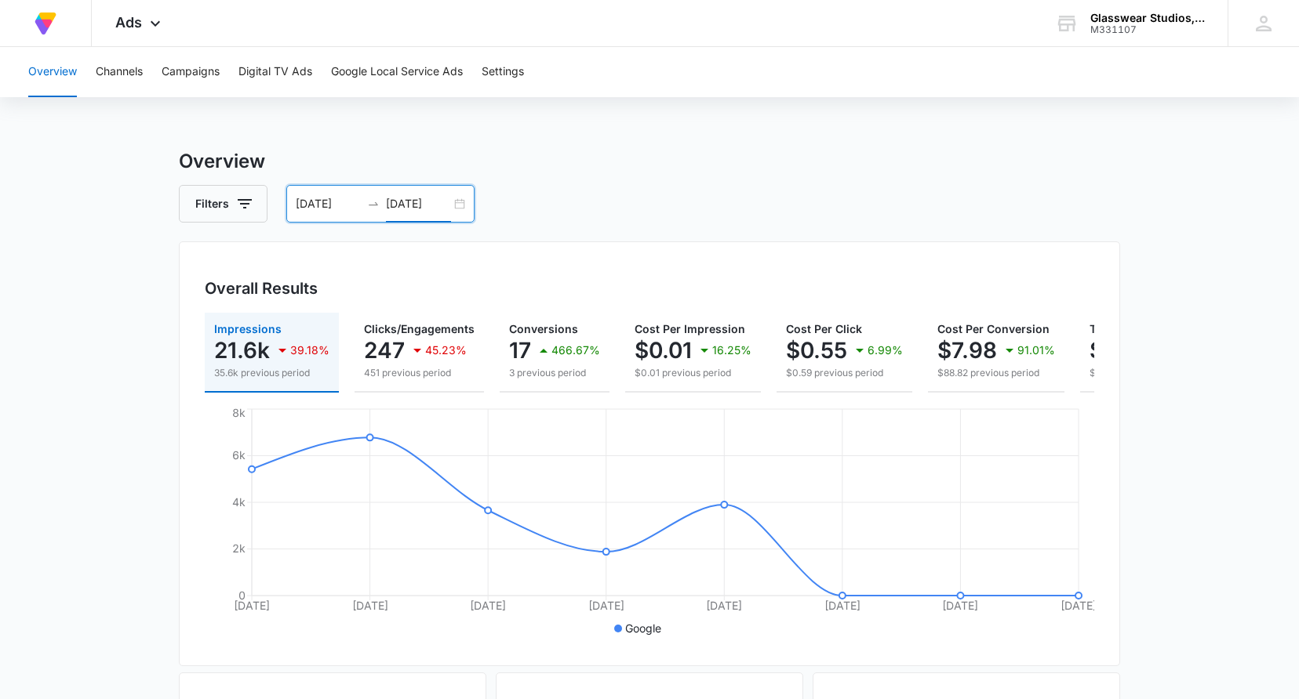
click at [460, 203] on div "[DATE] [DATE]" at bounding box center [380, 204] width 188 height 38
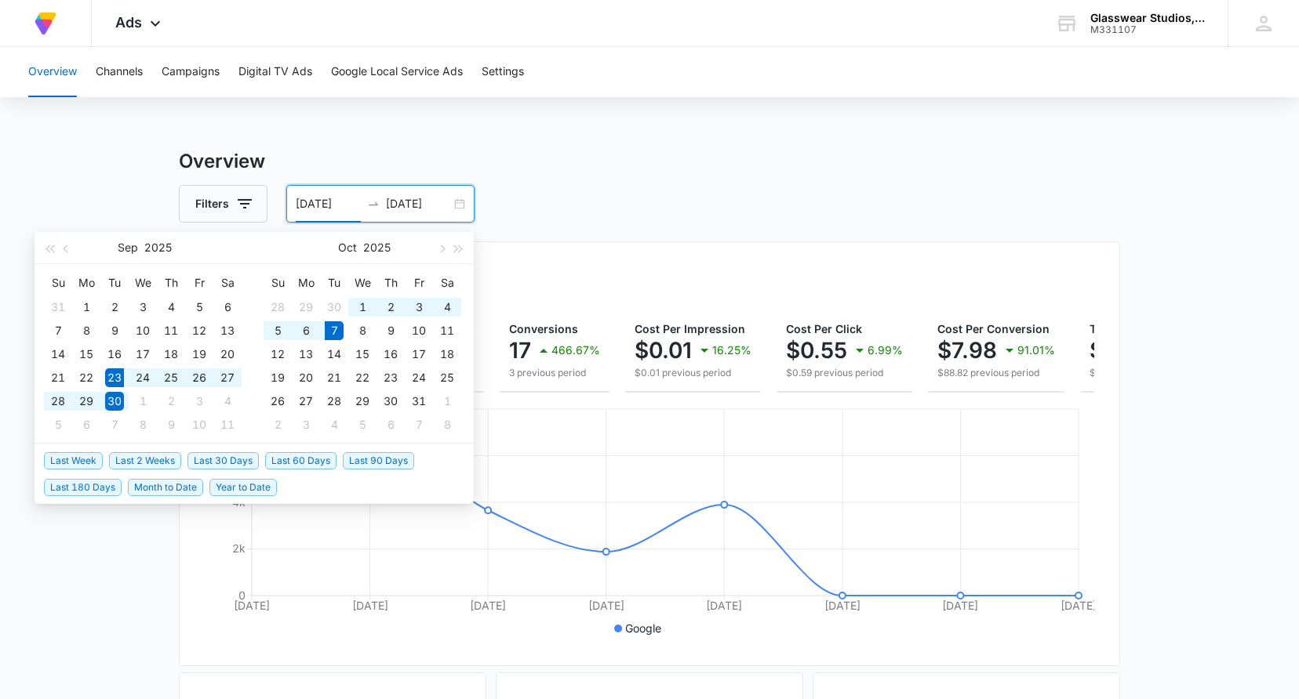
click at [148, 462] on span "Last 2 Weeks" at bounding box center [145, 460] width 72 height 17
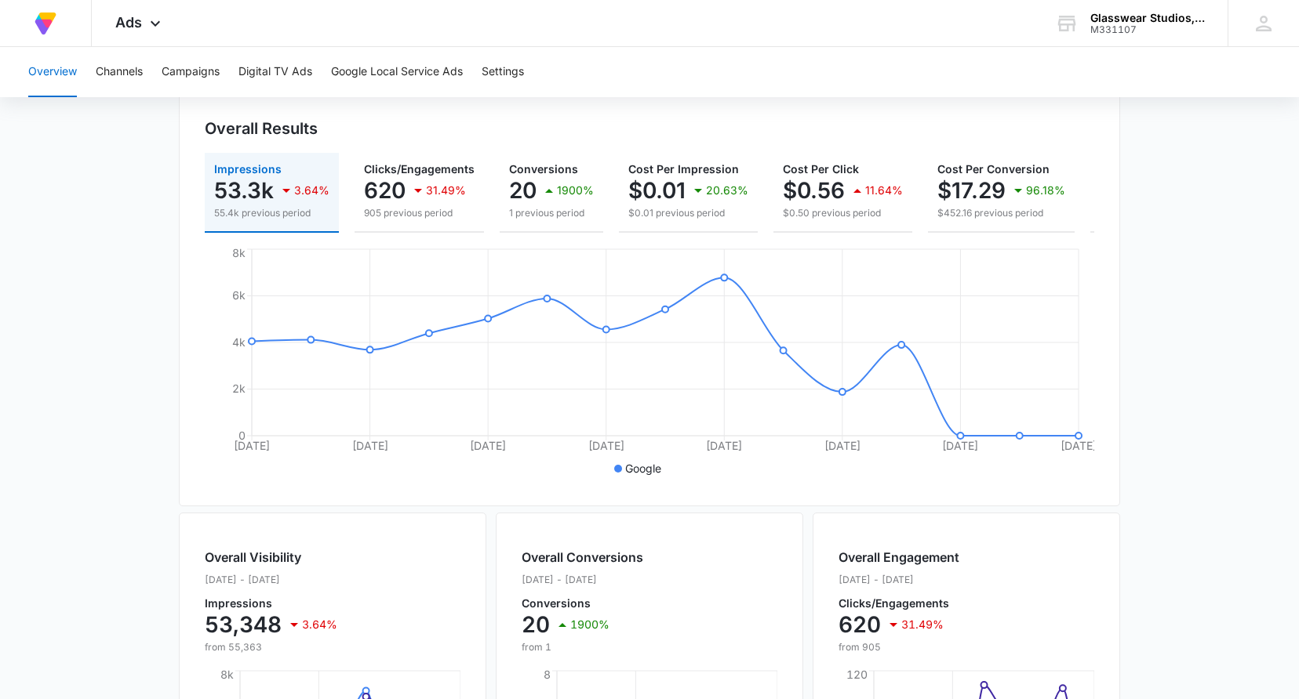
scroll to position [80, 0]
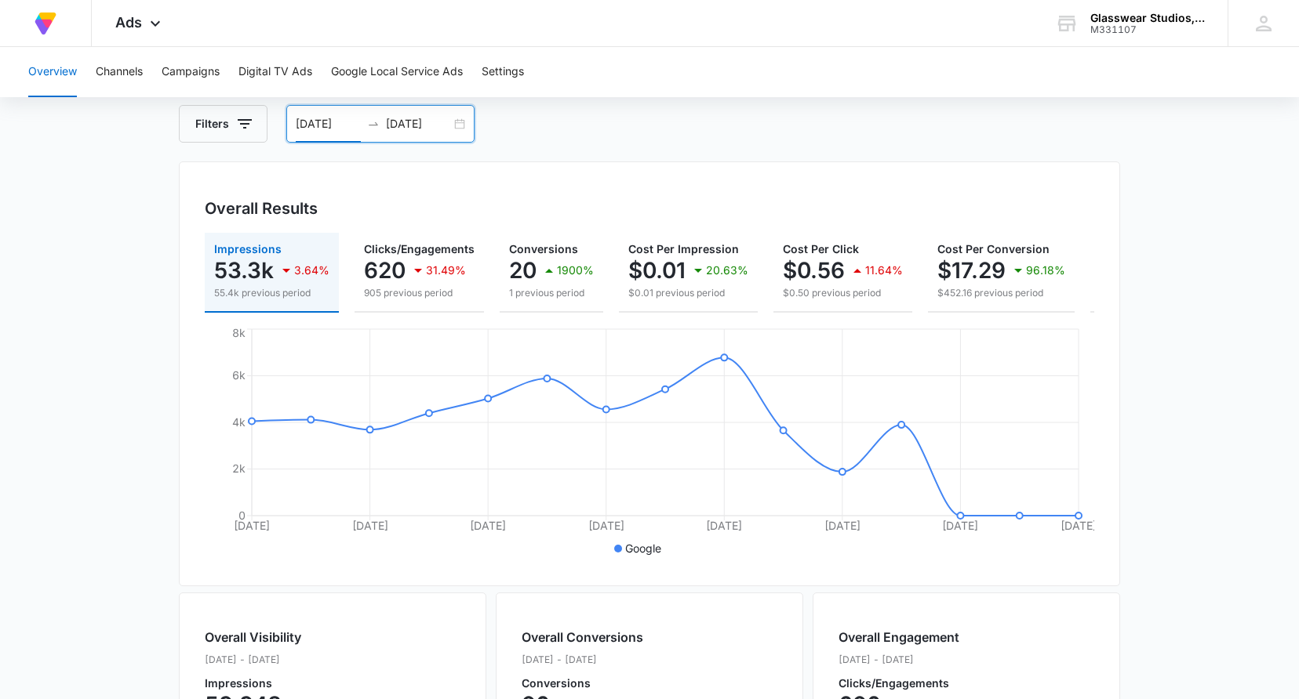
click at [308, 123] on input "[DATE]" at bounding box center [328, 123] width 65 height 17
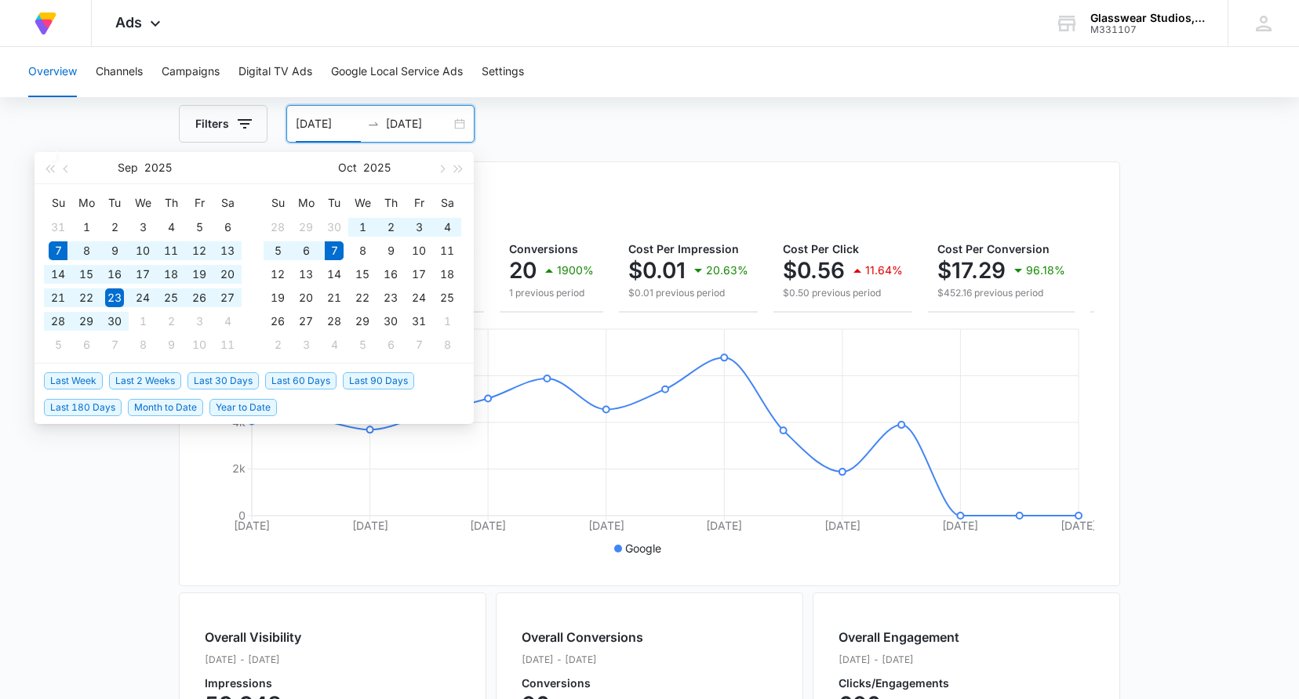
click at [211, 375] on span "Last 30 Days" at bounding box center [222, 380] width 71 height 17
type input "[DATE]"
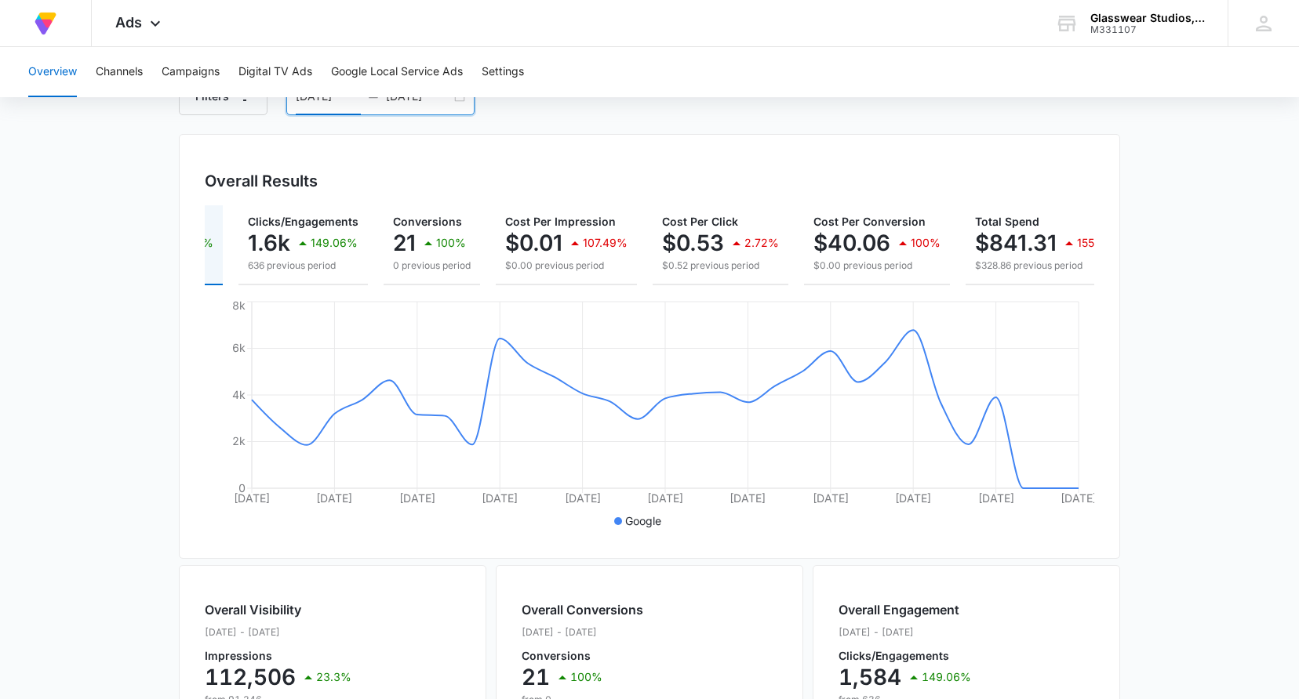
scroll to position [0, 121]
drag, startPoint x: 447, startPoint y: 301, endPoint x: 362, endPoint y: 301, distance: 84.7
click at [362, 301] on div "Impressions 112.5k 23.3% 91.2k previous period Clicks/Engagements 1.6k 149.06% …" at bounding box center [649, 369] width 889 height 328
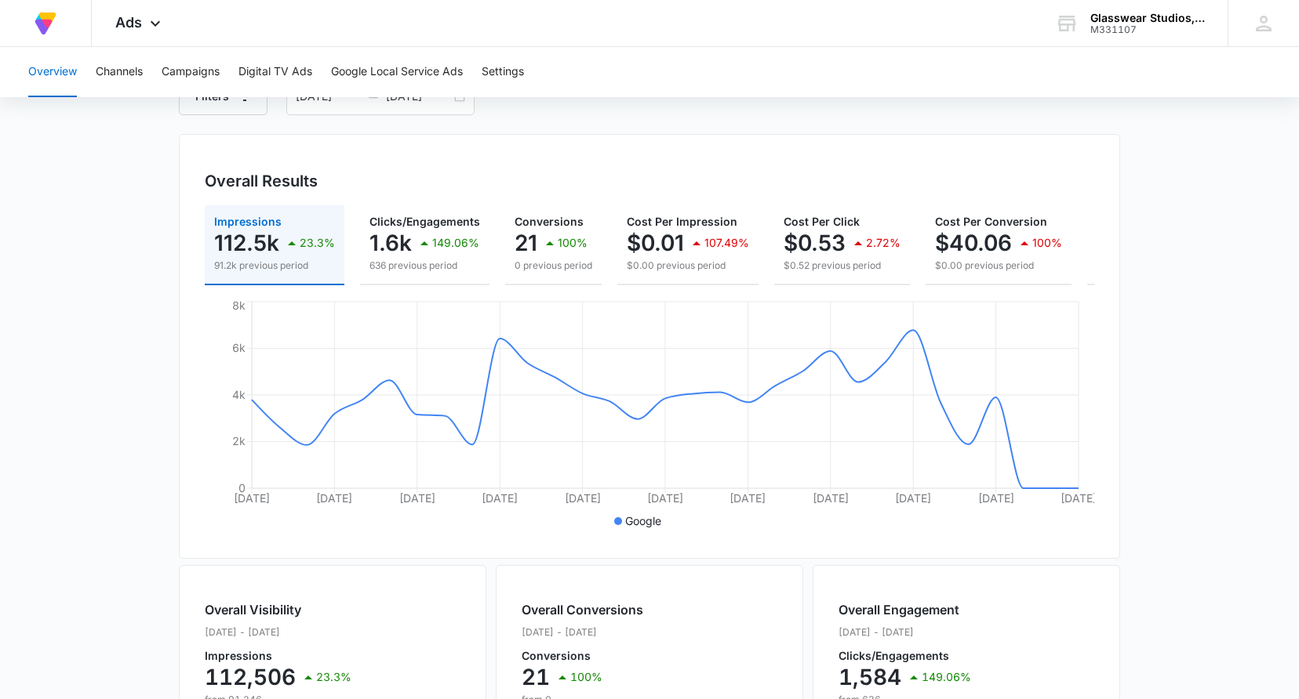
scroll to position [0, 0]
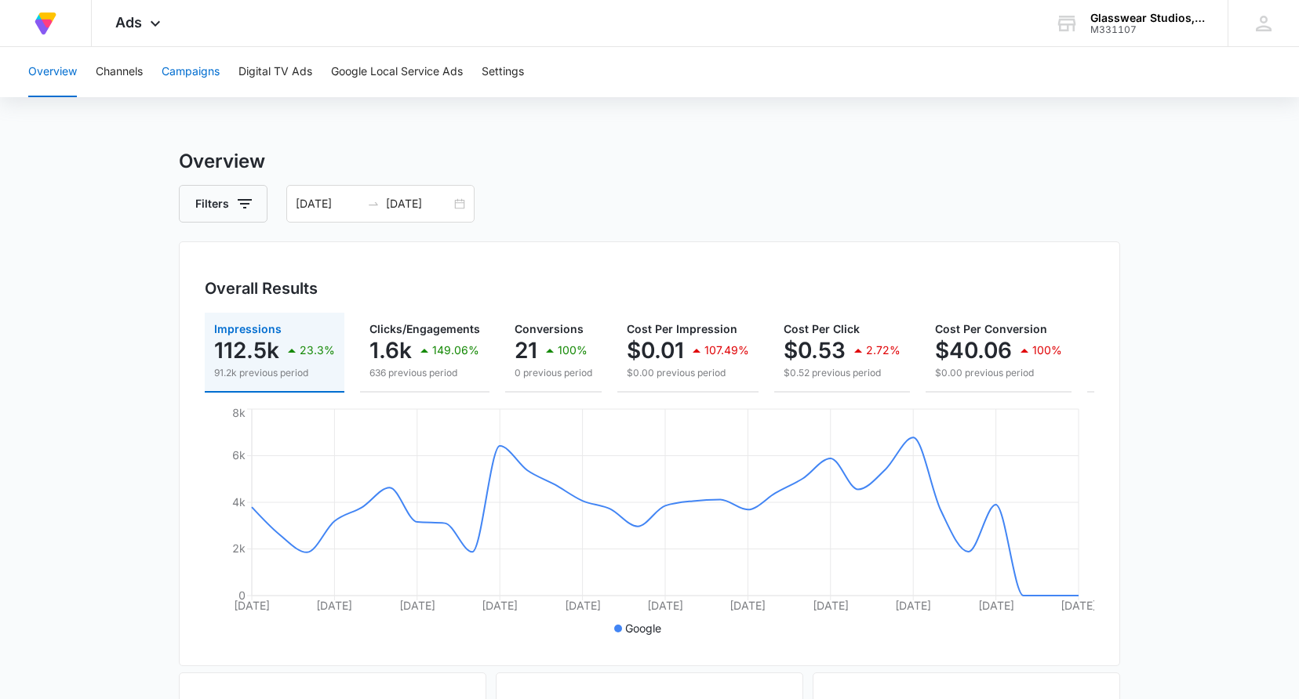
click at [176, 74] on button "Campaigns" at bounding box center [191, 72] width 58 height 50
click at [125, 81] on button "Channels" at bounding box center [119, 72] width 47 height 50
click at [408, 71] on button "Google Local Service Ads" at bounding box center [397, 72] width 132 height 50
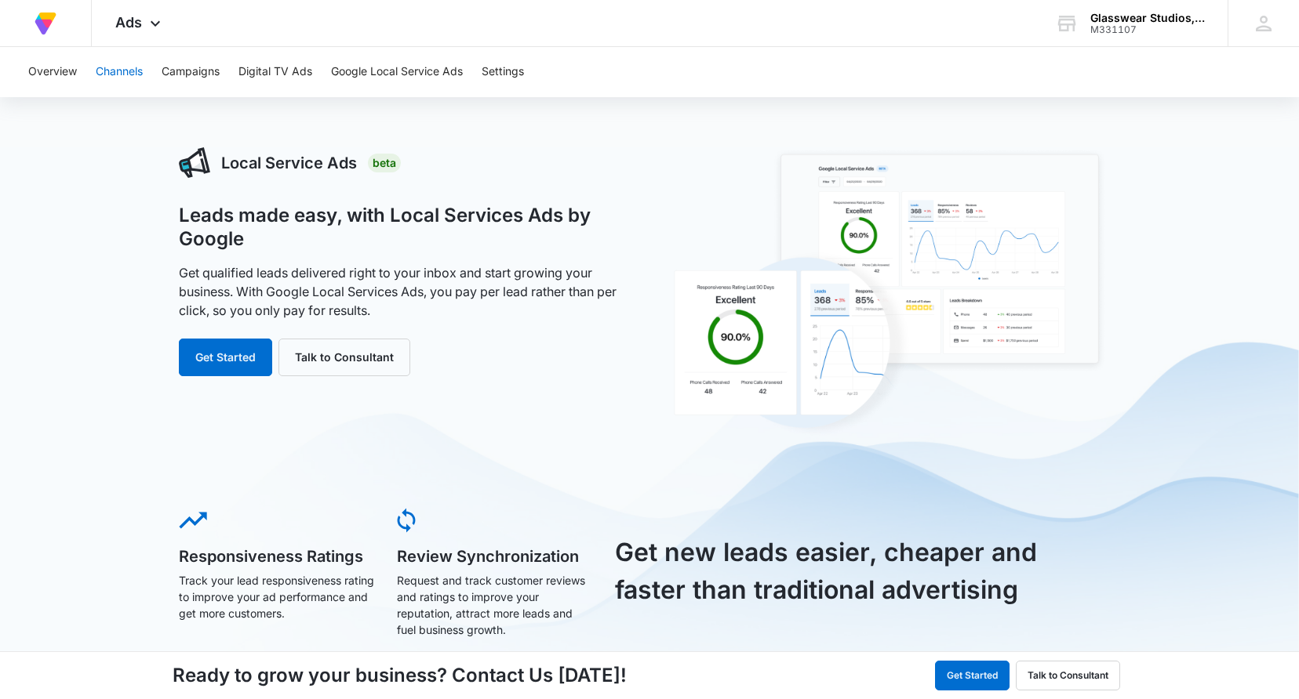
click at [131, 79] on button "Channels" at bounding box center [119, 72] width 47 height 50
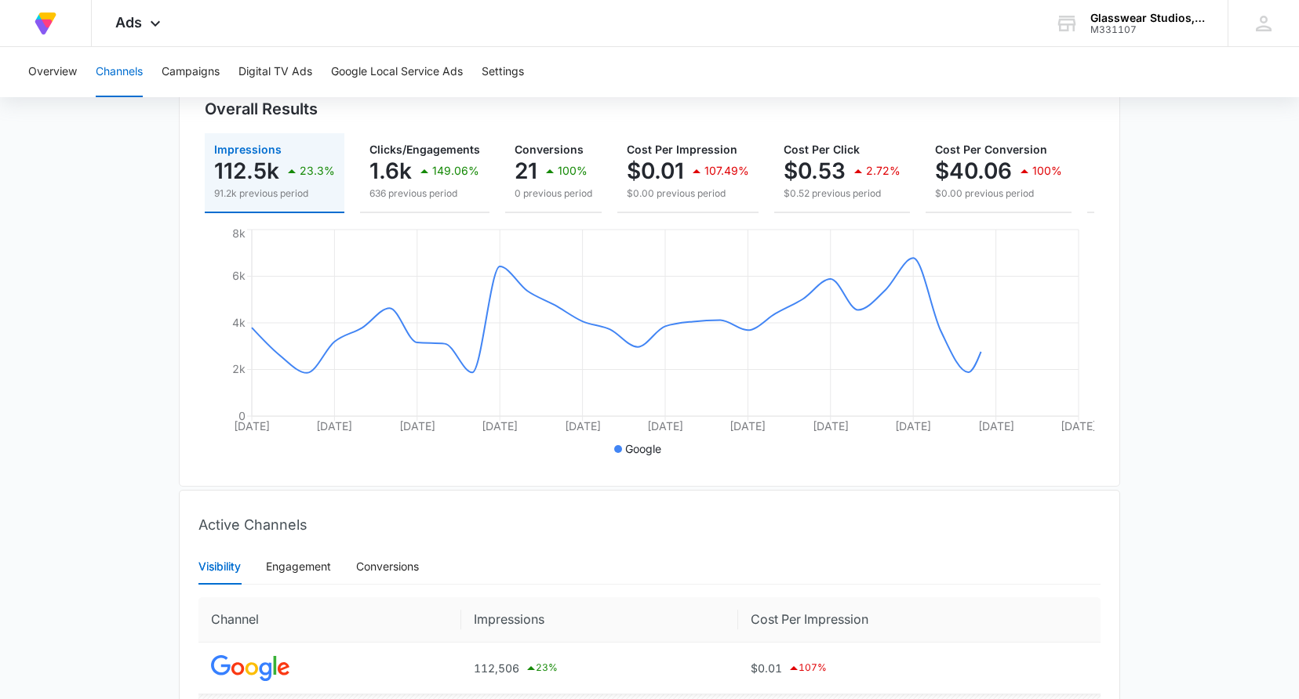
scroll to position [308, 0]
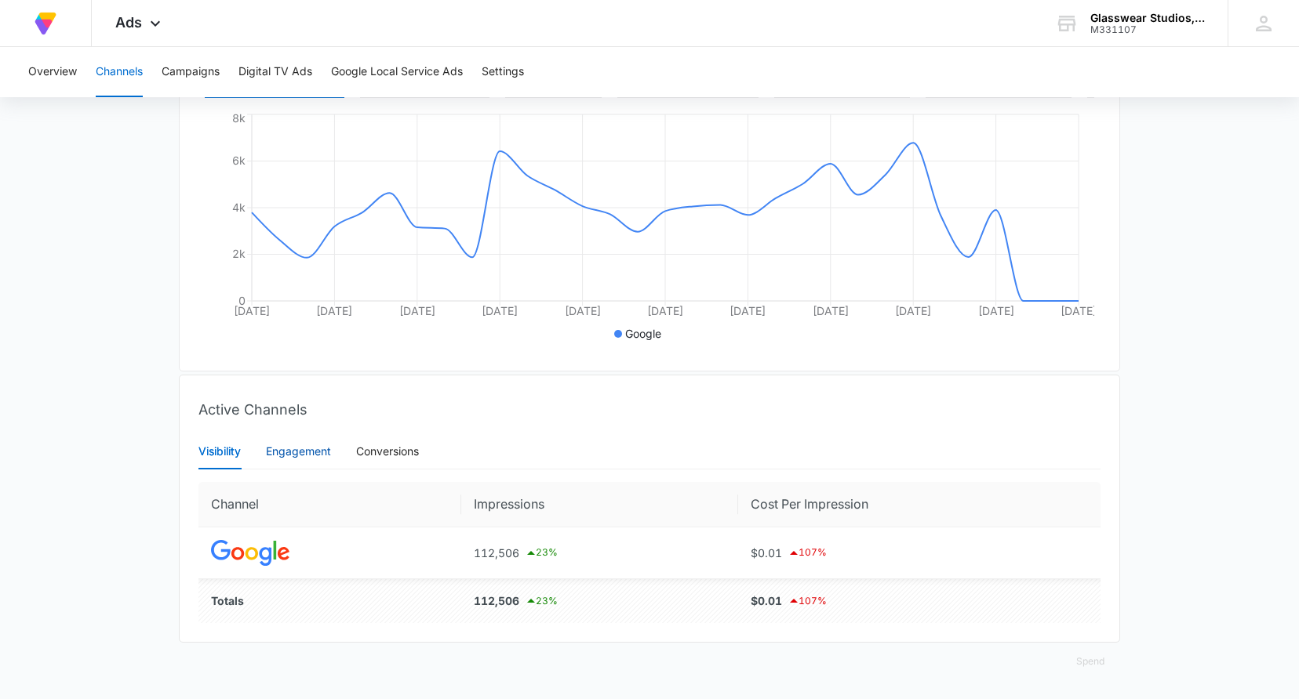
click at [321, 456] on div "Engagement" at bounding box center [298, 451] width 65 height 17
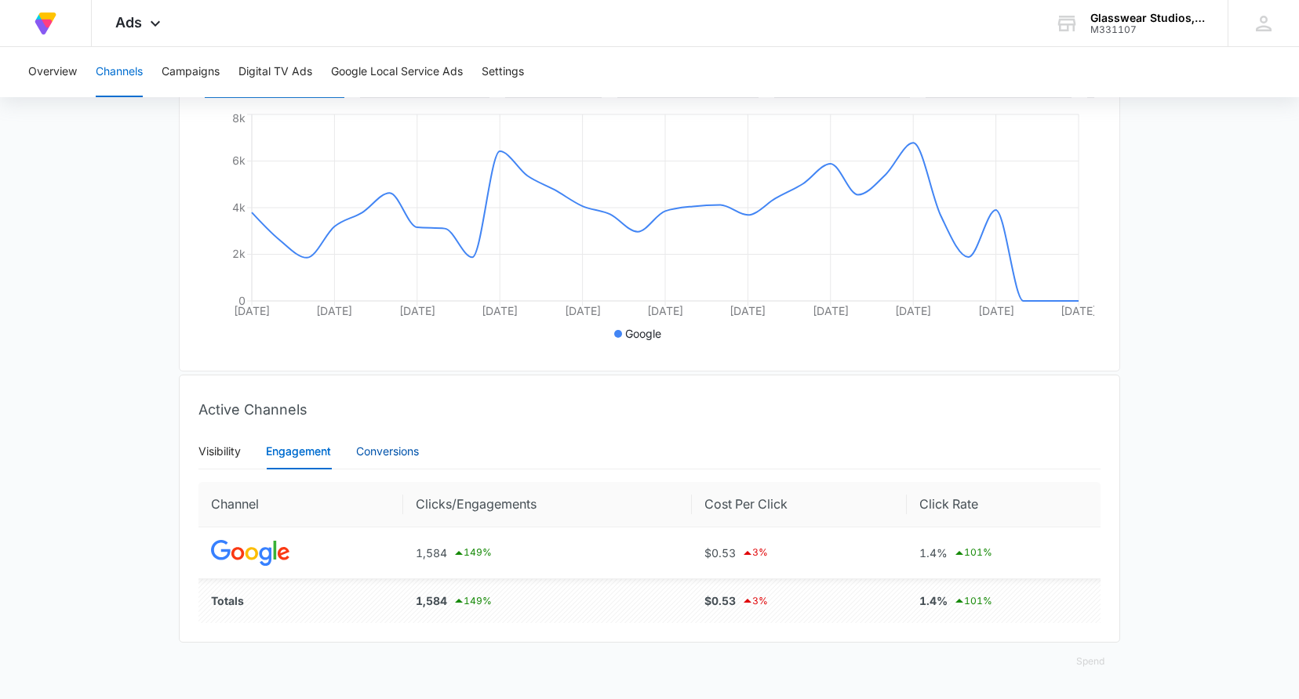
click at [380, 452] on div "Conversions" at bounding box center [387, 451] width 63 height 17
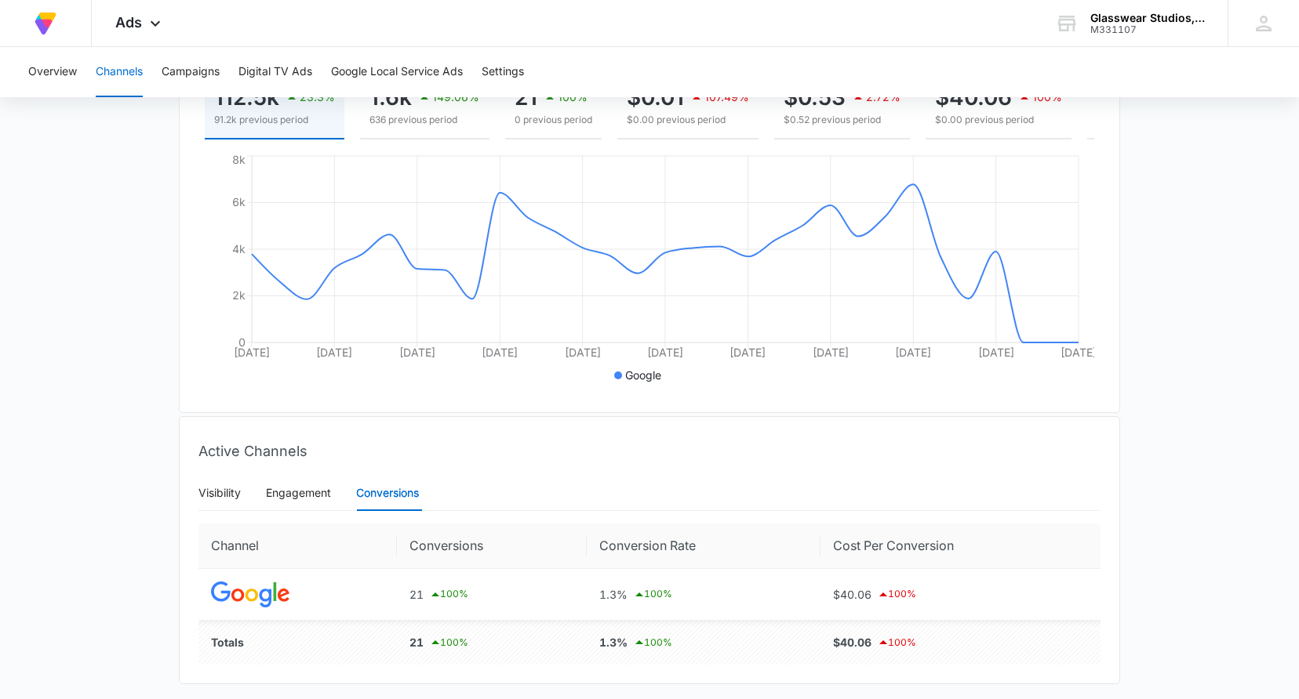
scroll to position [0, 0]
